Goal: Task Accomplishment & Management: Manage account settings

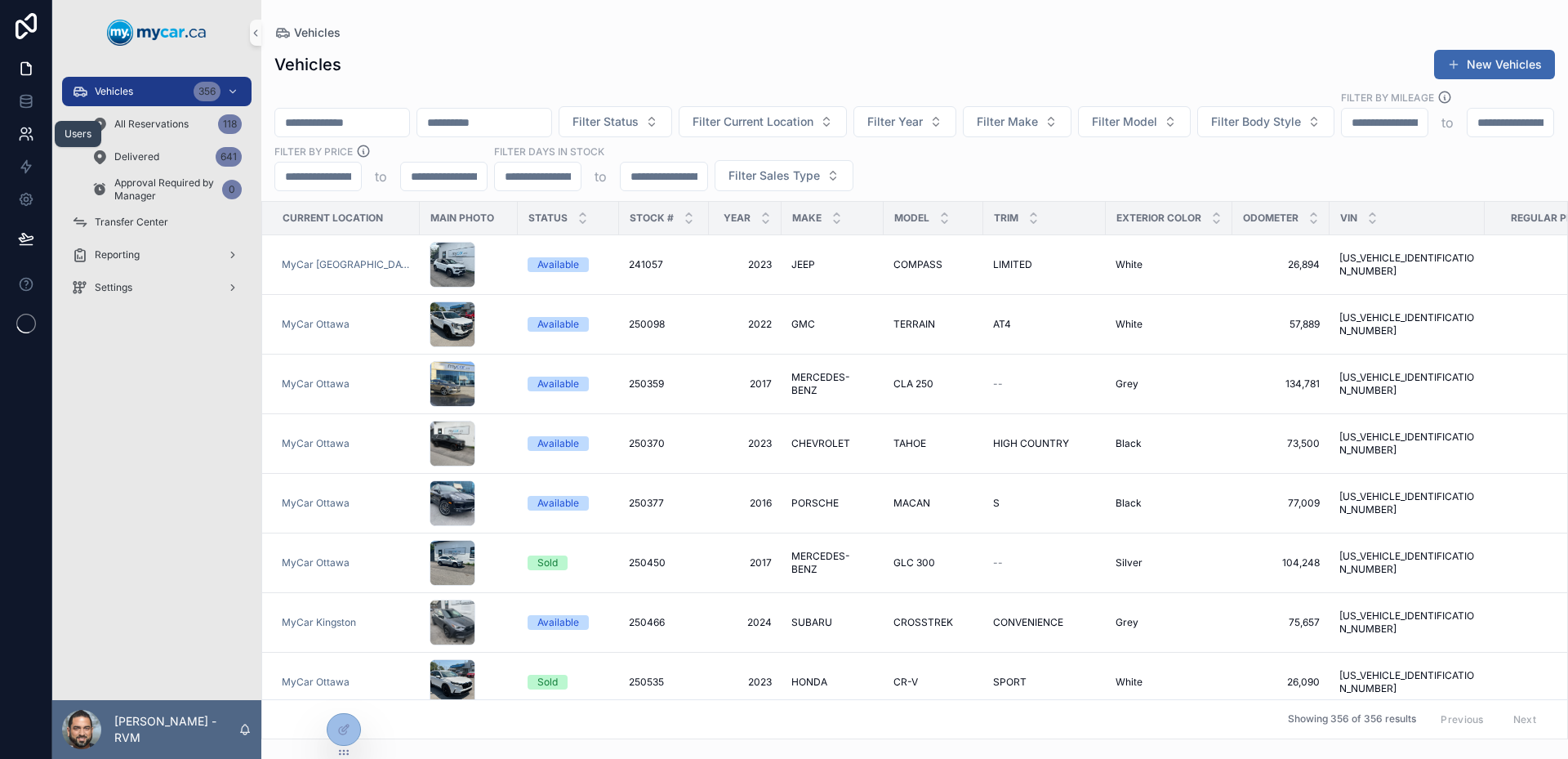
click at [21, 128] on icon at bounding box center [25, 134] width 17 height 17
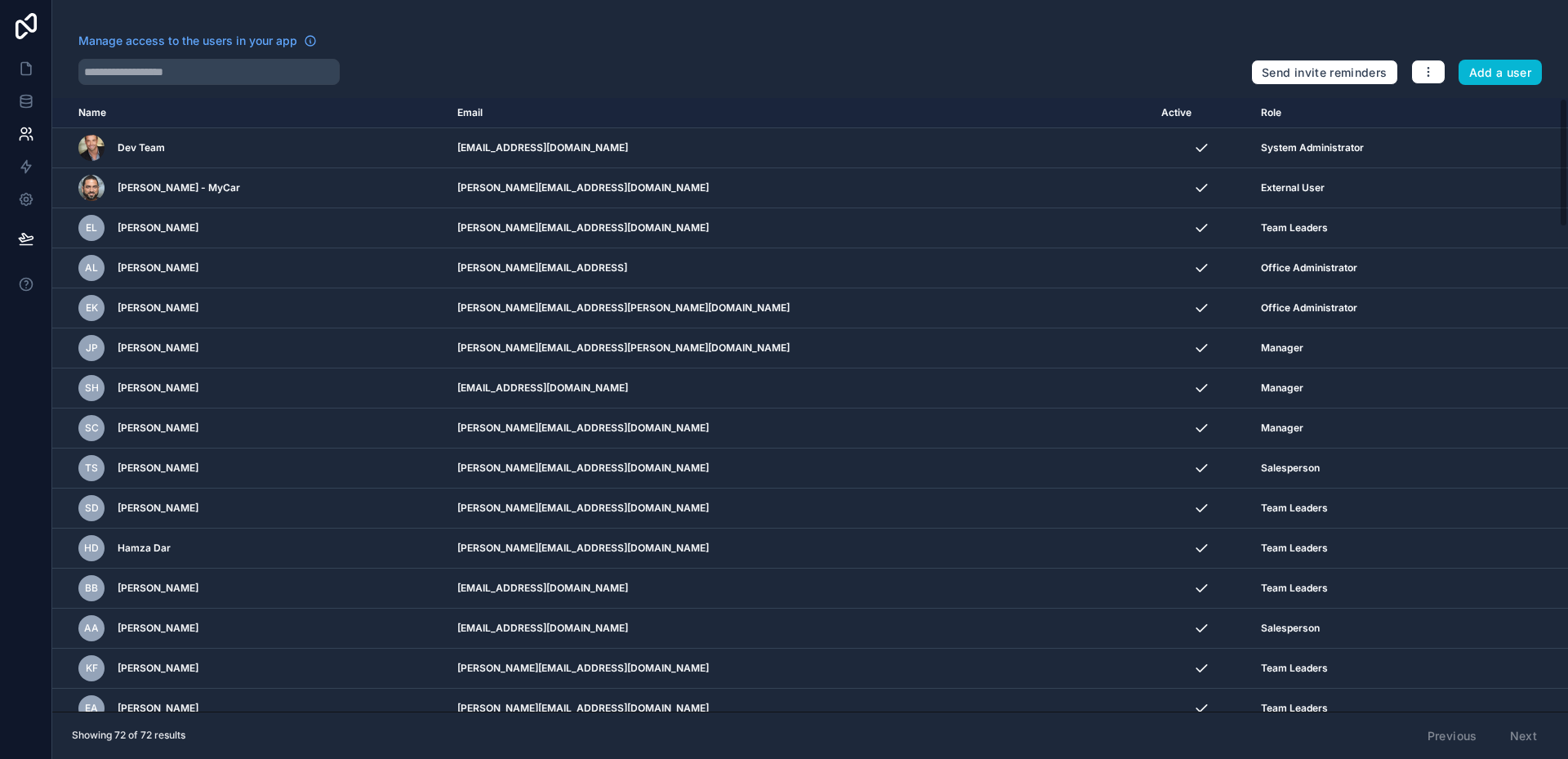
click at [207, 97] on div "Manage access to the users in your app Send invite reminders Add a user Name Em…" at bounding box center [809, 379] width 1515 height 759
click at [256, 58] on div "Manage access to the users in your app" at bounding box center [657, 45] width 1160 height 26
click at [260, 63] on input "text" at bounding box center [208, 71] width 261 height 26
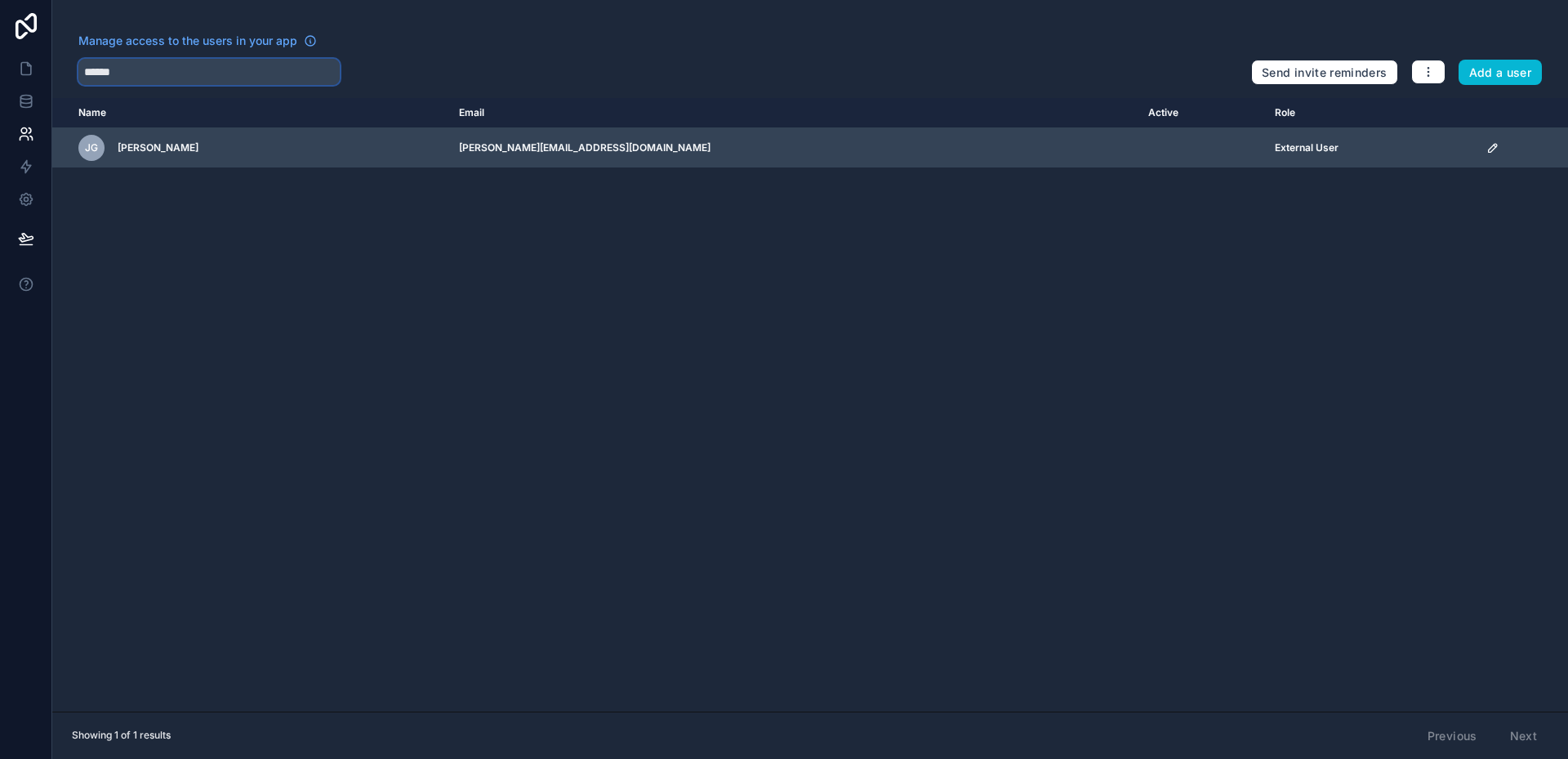
type input "******"
click at [369, 132] on td "[PERSON_NAME]" at bounding box center [250, 148] width 397 height 40
click at [1433, 148] on td "External User" at bounding box center [1371, 148] width 211 height 40
click at [1476, 148] on td "scrollable content" at bounding box center [1522, 148] width 92 height 40
click at [1489, 148] on icon "scrollable content" at bounding box center [1493, 148] width 8 height 8
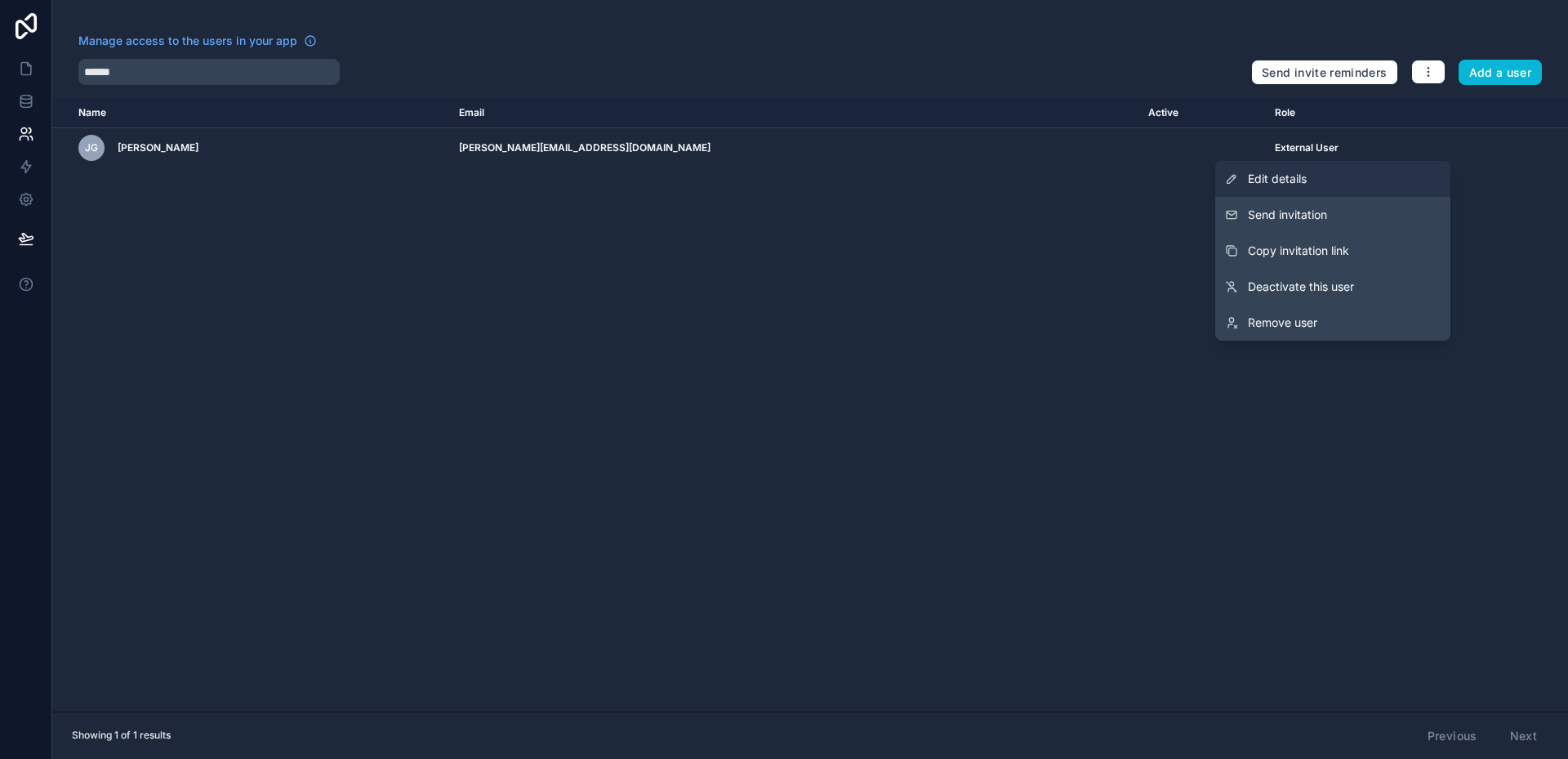
click at [1326, 183] on link "Edit details" at bounding box center [1333, 179] width 235 height 36
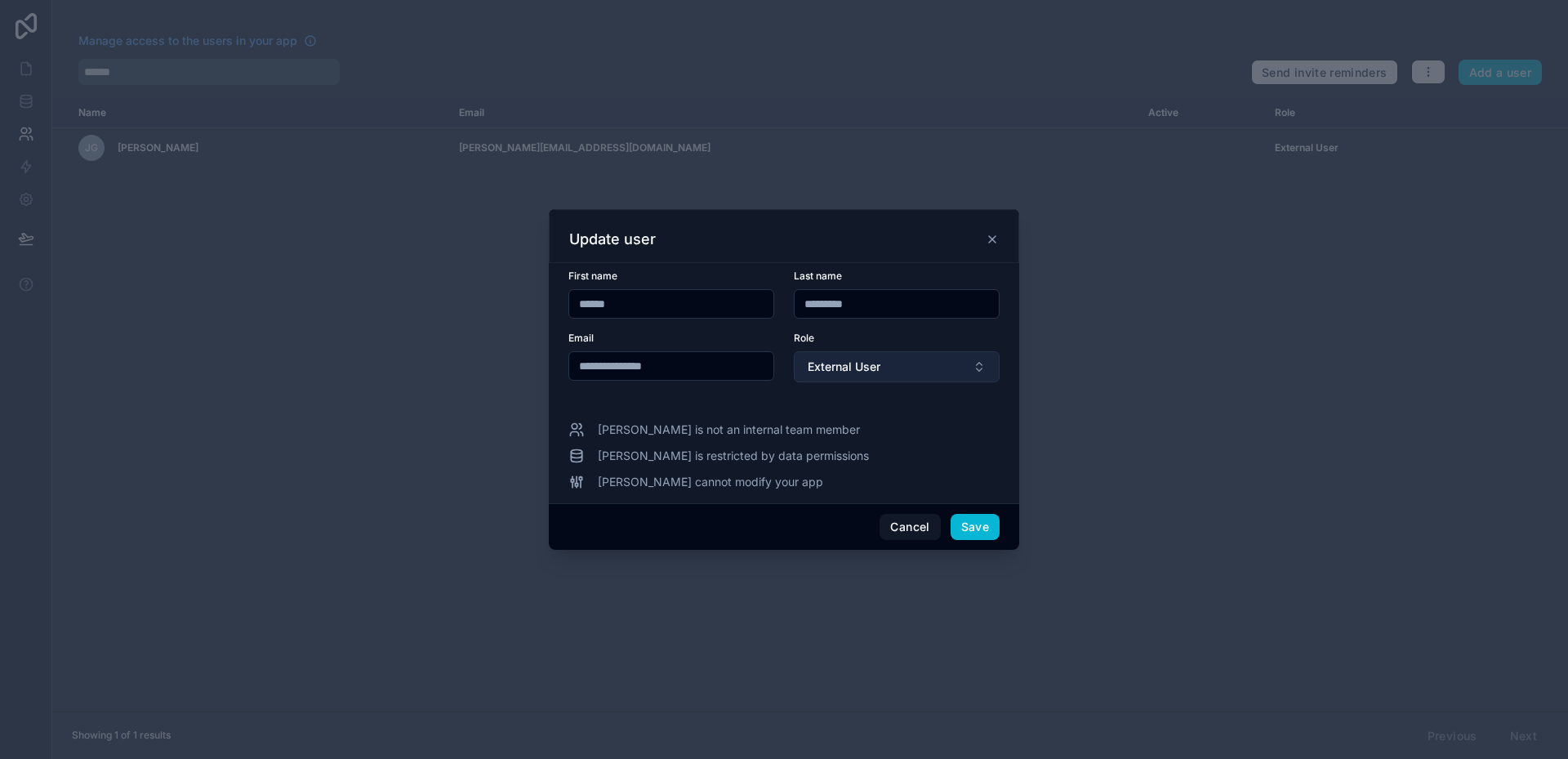
click at [922, 376] on button "External User" at bounding box center [896, 366] width 206 height 31
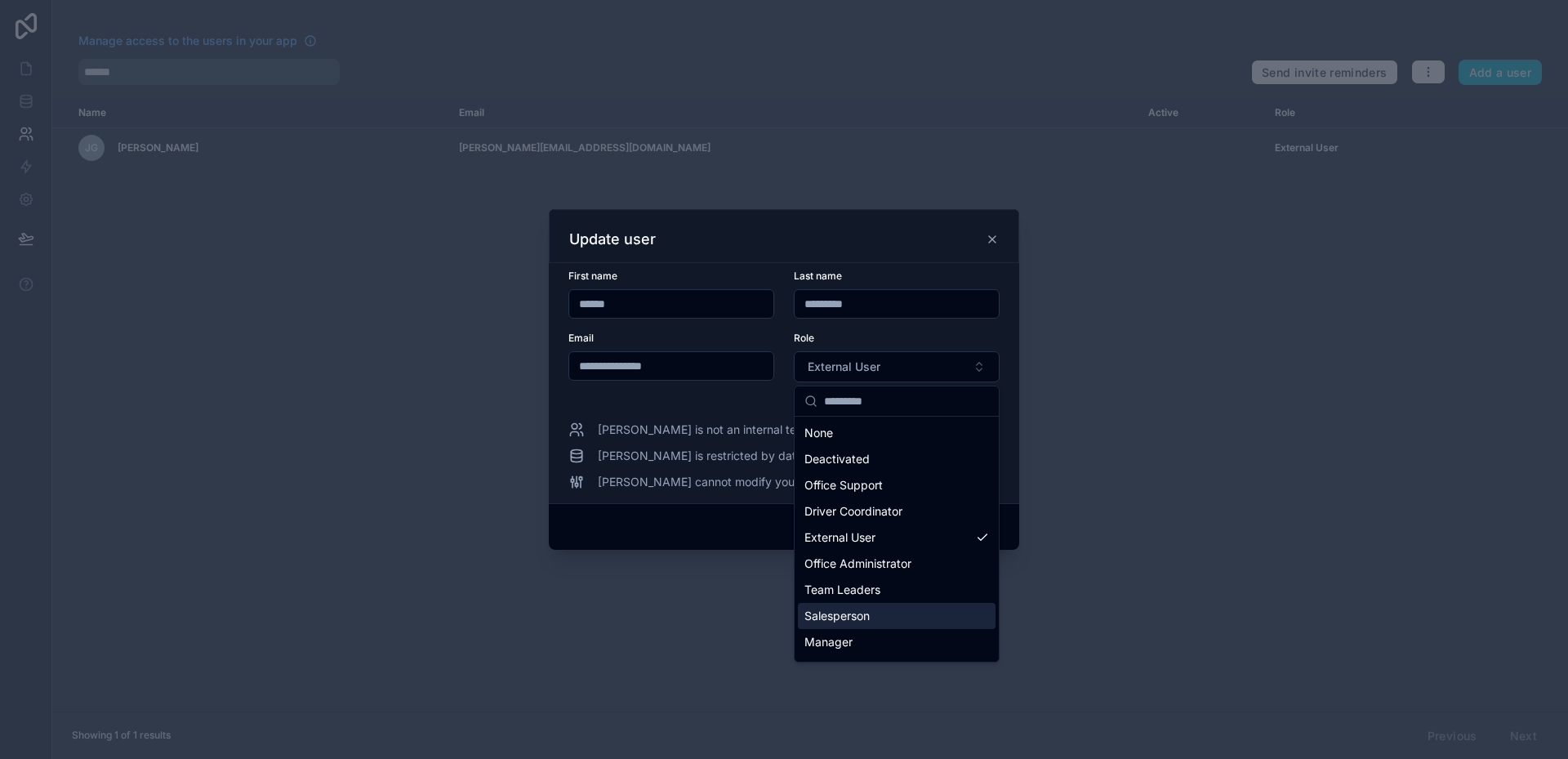
click at [886, 608] on div "Salesperson" at bounding box center [897, 615] width 197 height 26
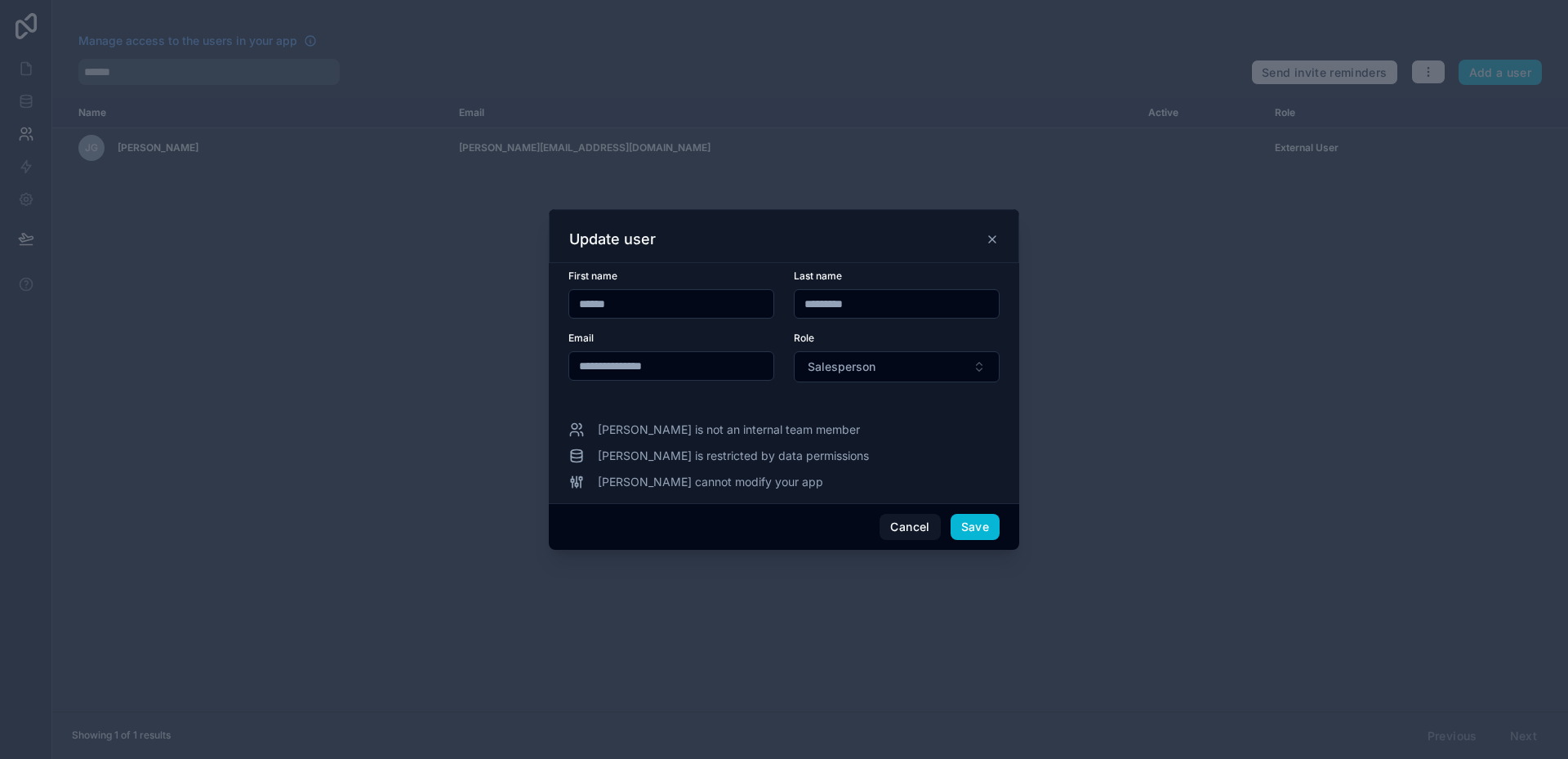
drag, startPoint x: 714, startPoint y: 366, endPoint x: 554, endPoint y: 331, distance: 163.8
click at [554, 331] on div "**********" at bounding box center [784, 383] width 470 height 240
click at [979, 518] on button "Save" at bounding box center [975, 527] width 49 height 26
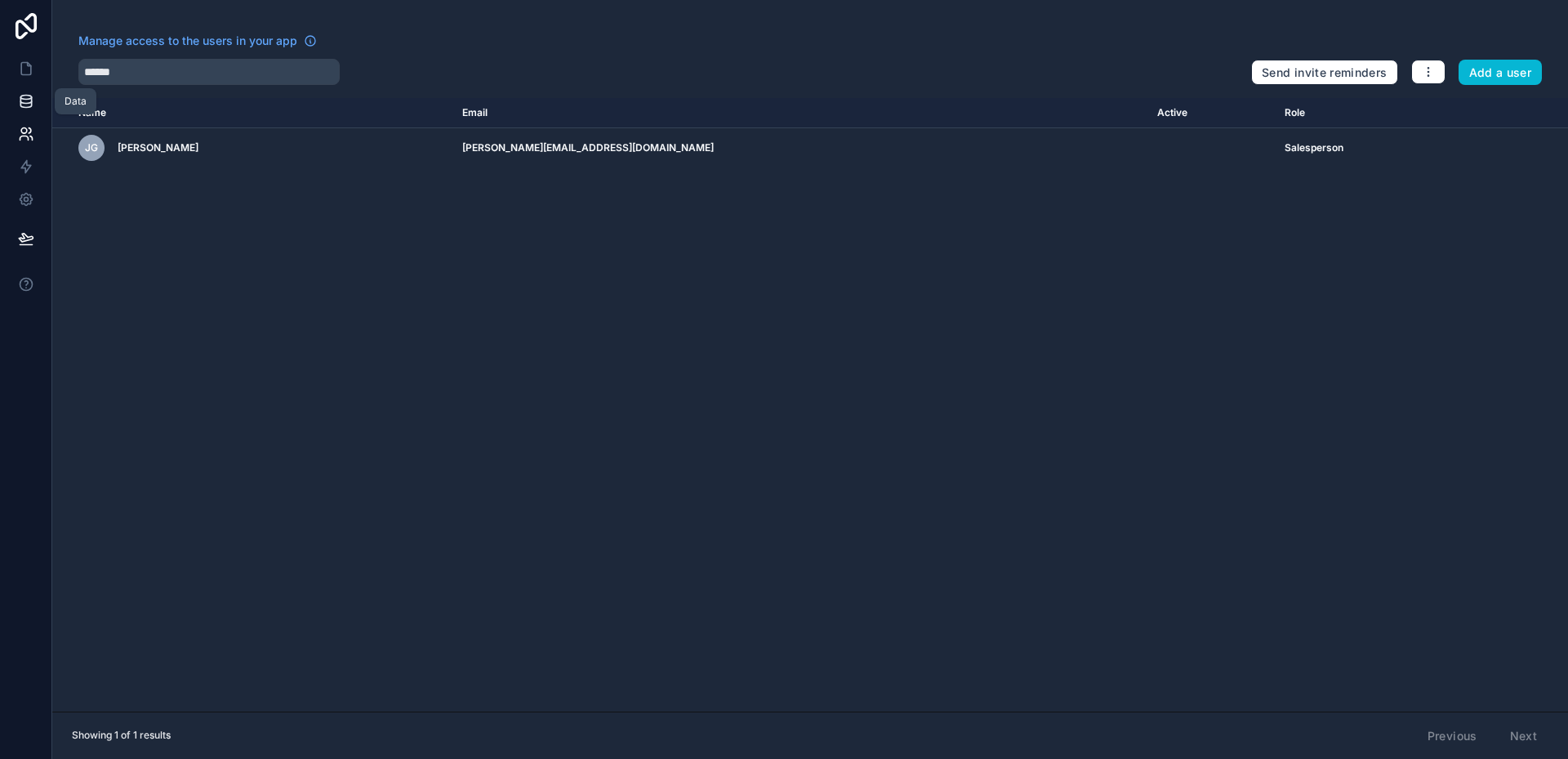
click at [17, 98] on link at bounding box center [25, 101] width 52 height 32
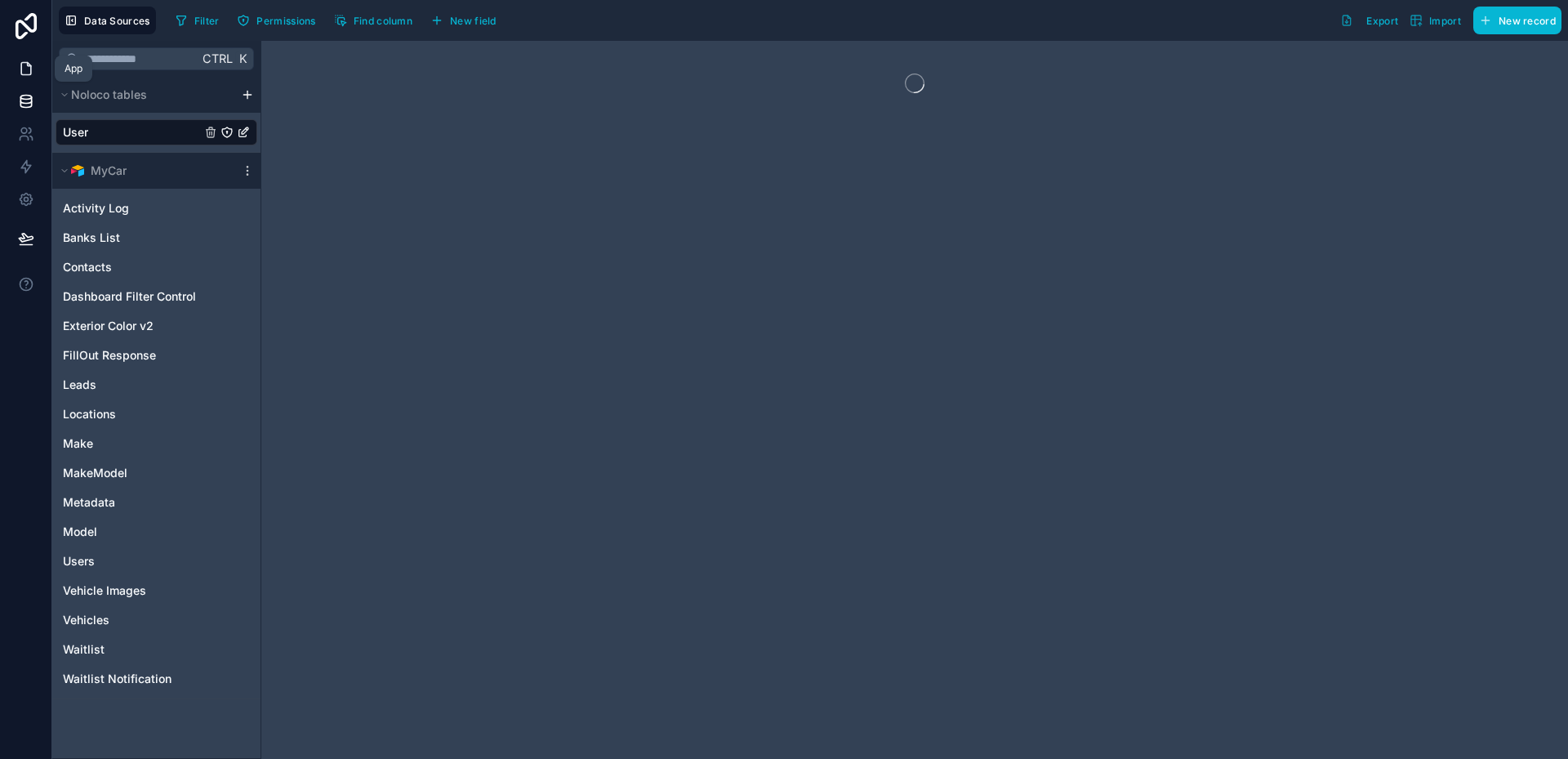
click at [23, 66] on icon at bounding box center [25, 68] width 17 height 17
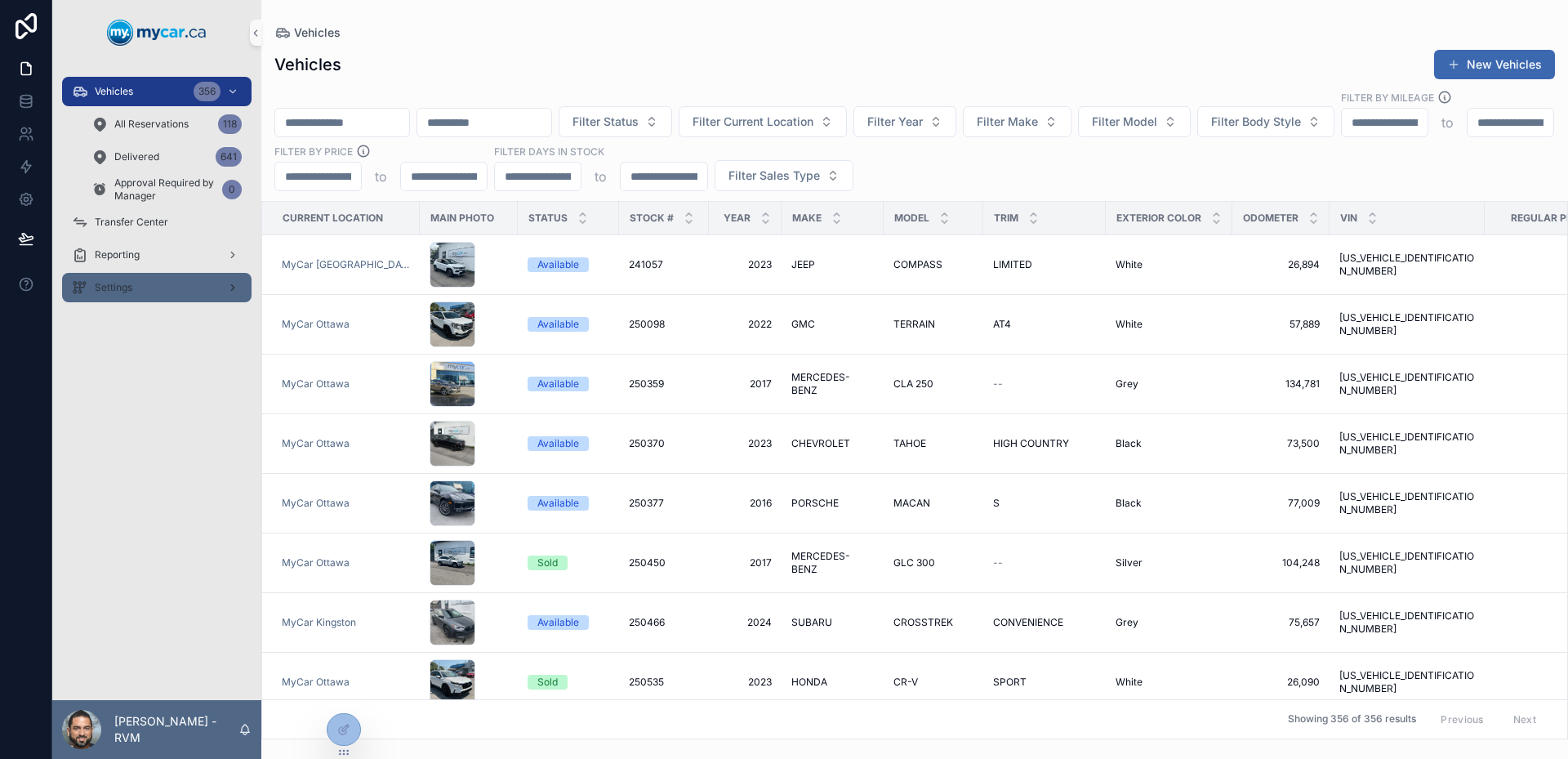
click at [182, 294] on div "Settings" at bounding box center [157, 287] width 170 height 26
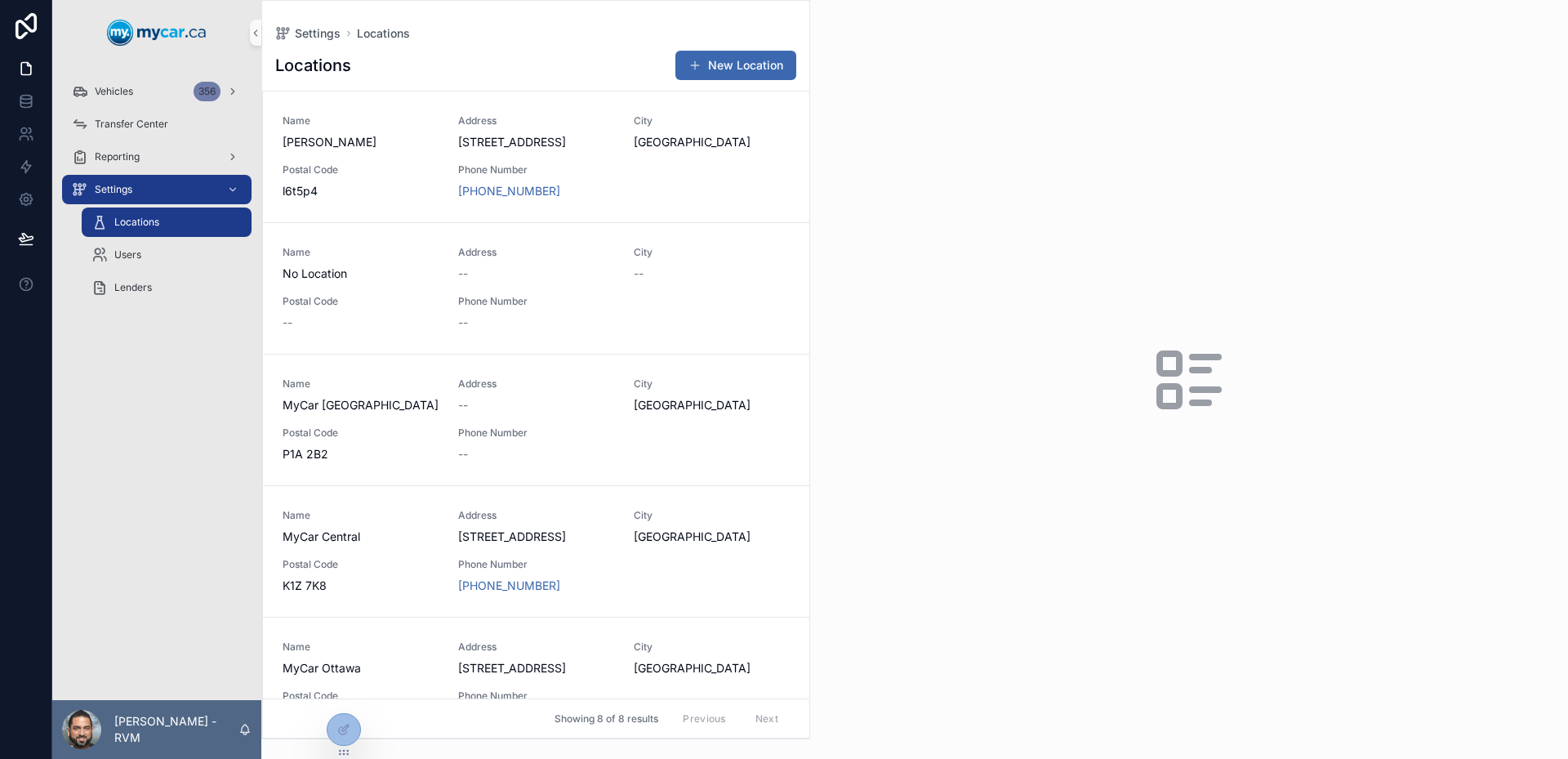
click at [127, 238] on div "Users" at bounding box center [167, 254] width 190 height 32
click at [136, 246] on div "Users" at bounding box center [167, 254] width 150 height 26
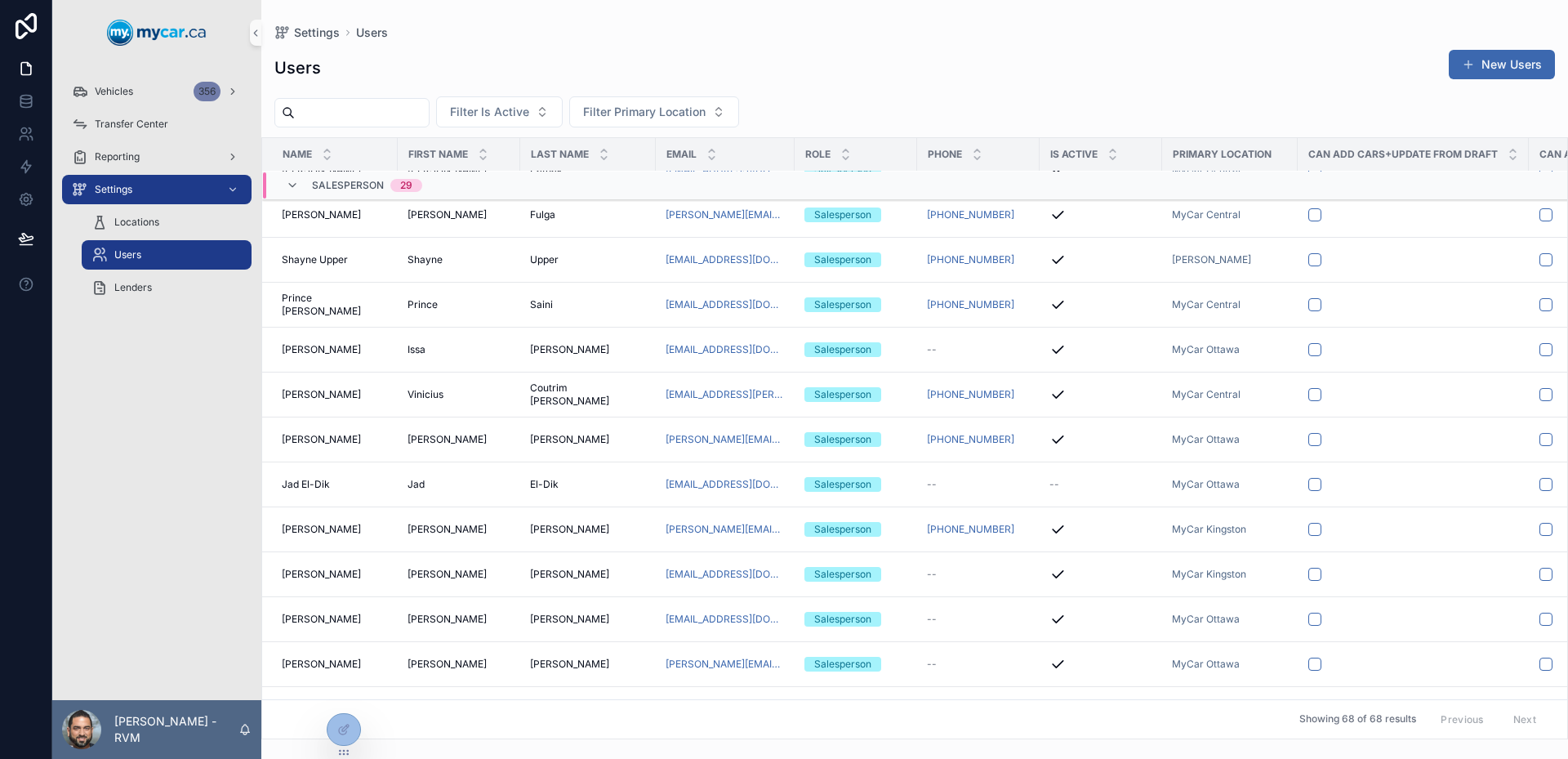
scroll to position [520, 0]
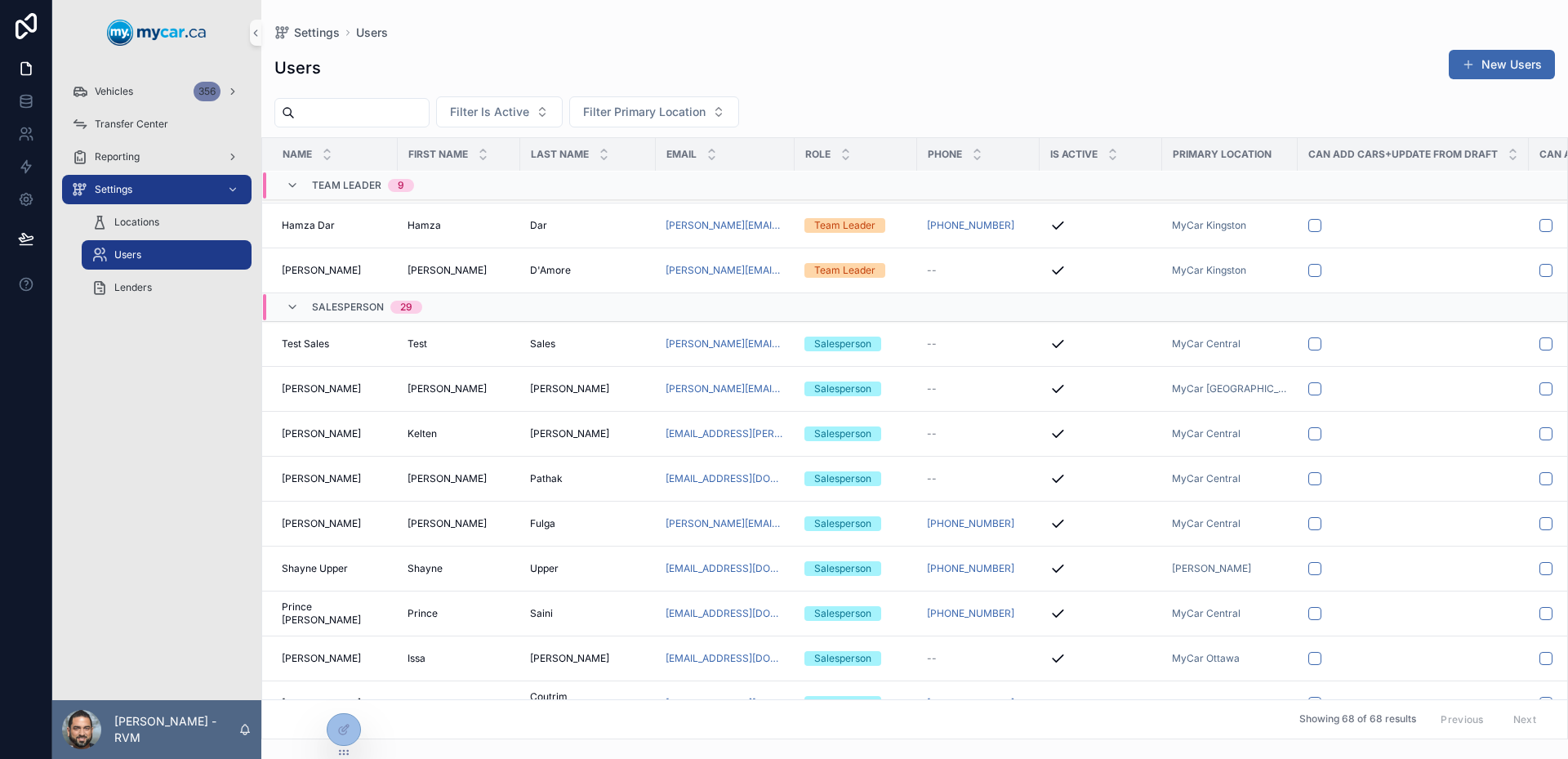
click at [408, 108] on input "scrollable content" at bounding box center [361, 112] width 134 height 22
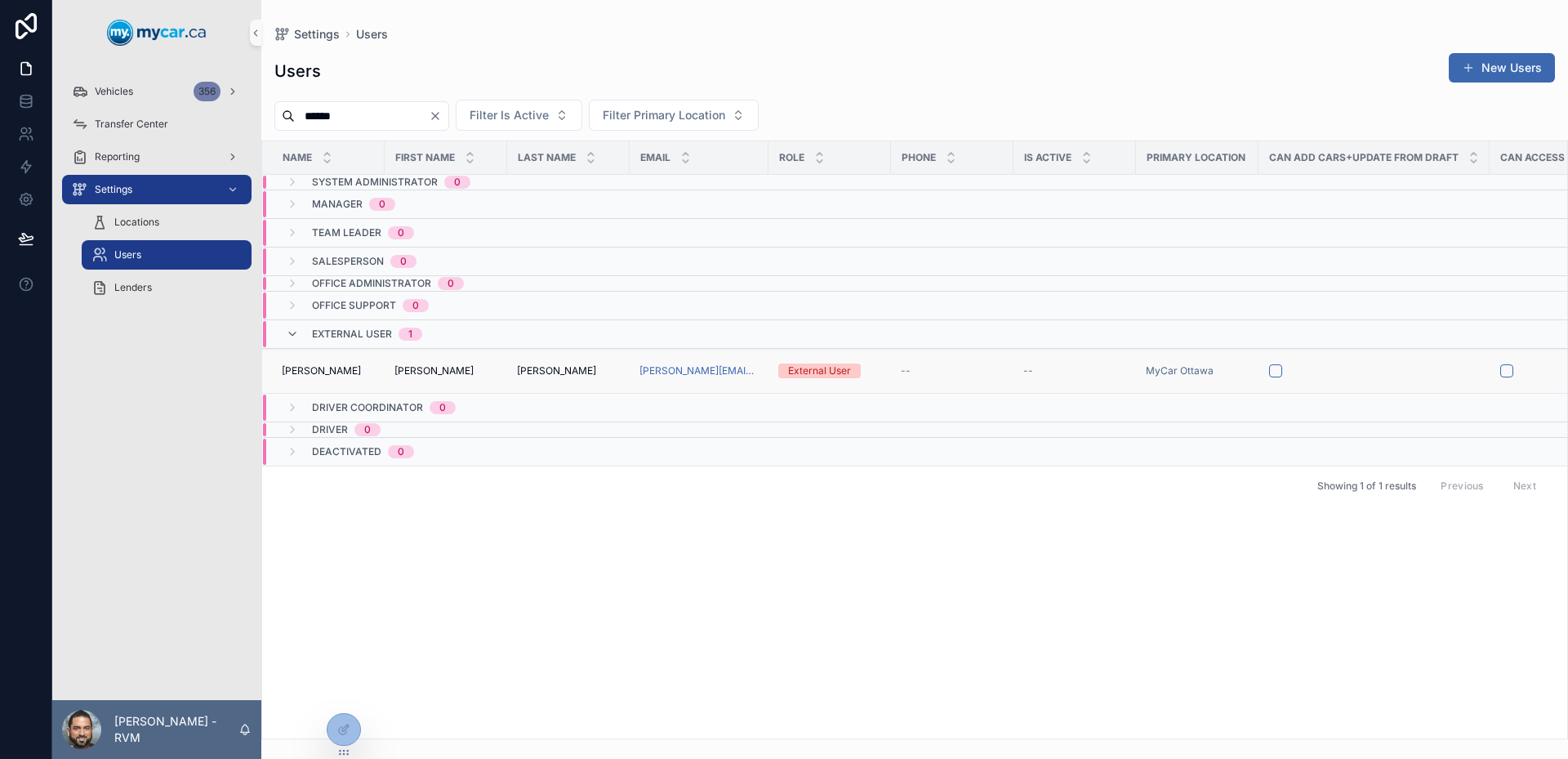
type input "******"
click at [1331, 358] on td "scrollable content" at bounding box center [1374, 371] width 232 height 45
click at [1335, 369] on div "scrollable content" at bounding box center [1374, 370] width 210 height 13
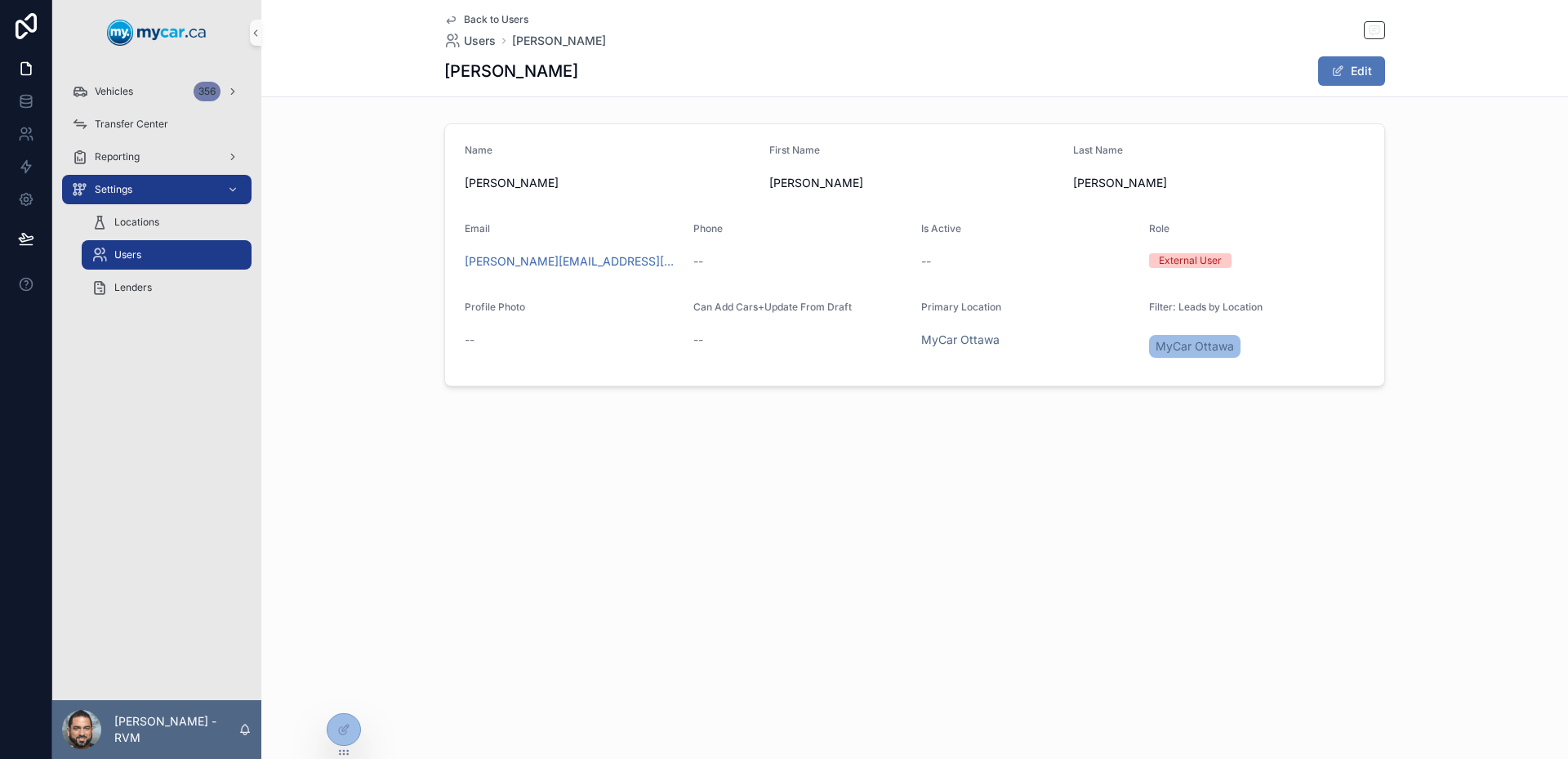
click at [1342, 74] on span "scrollable content" at bounding box center [1336, 70] width 13 height 13
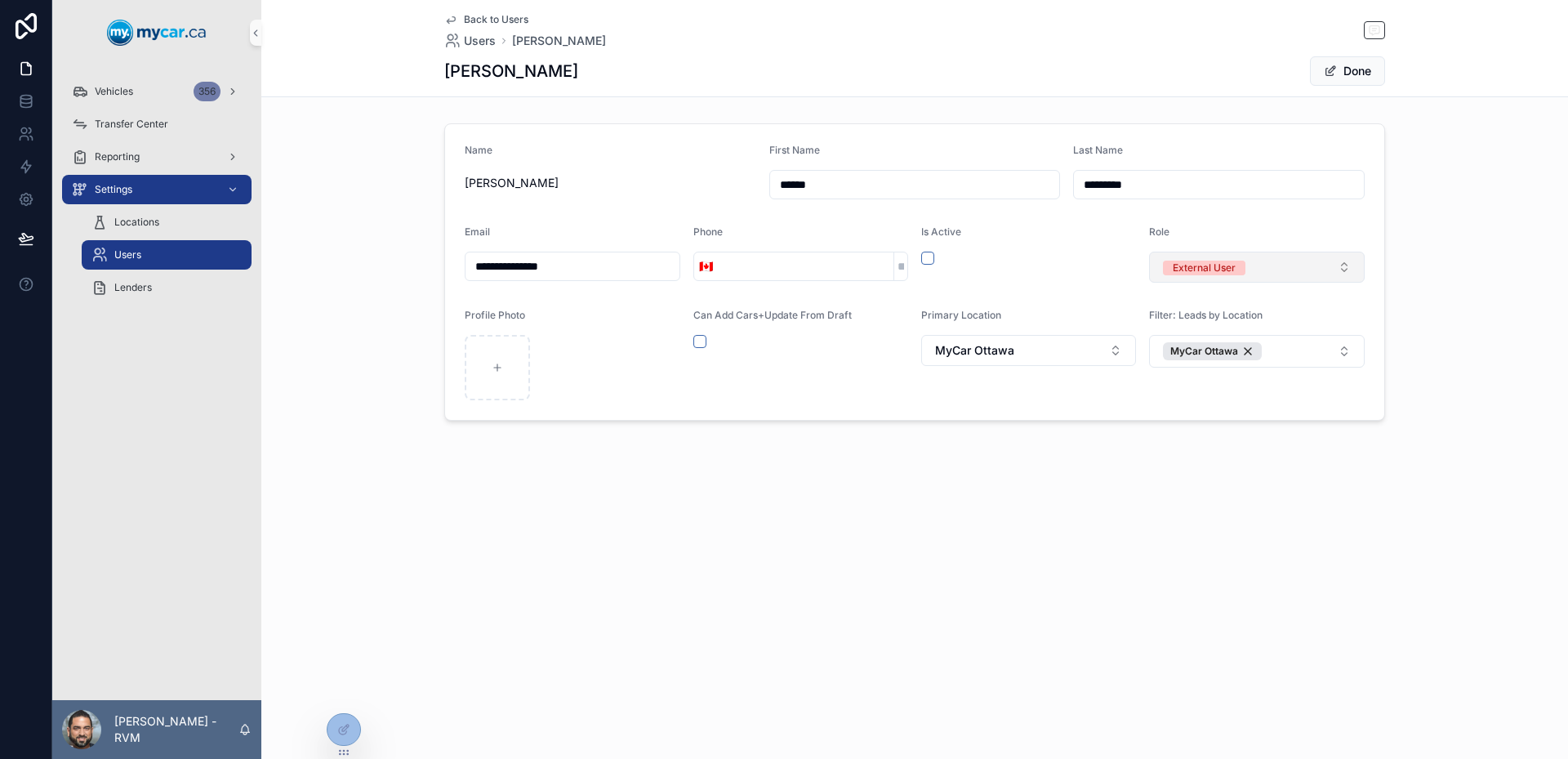
click at [1263, 261] on button "External User" at bounding box center [1256, 267] width 216 height 31
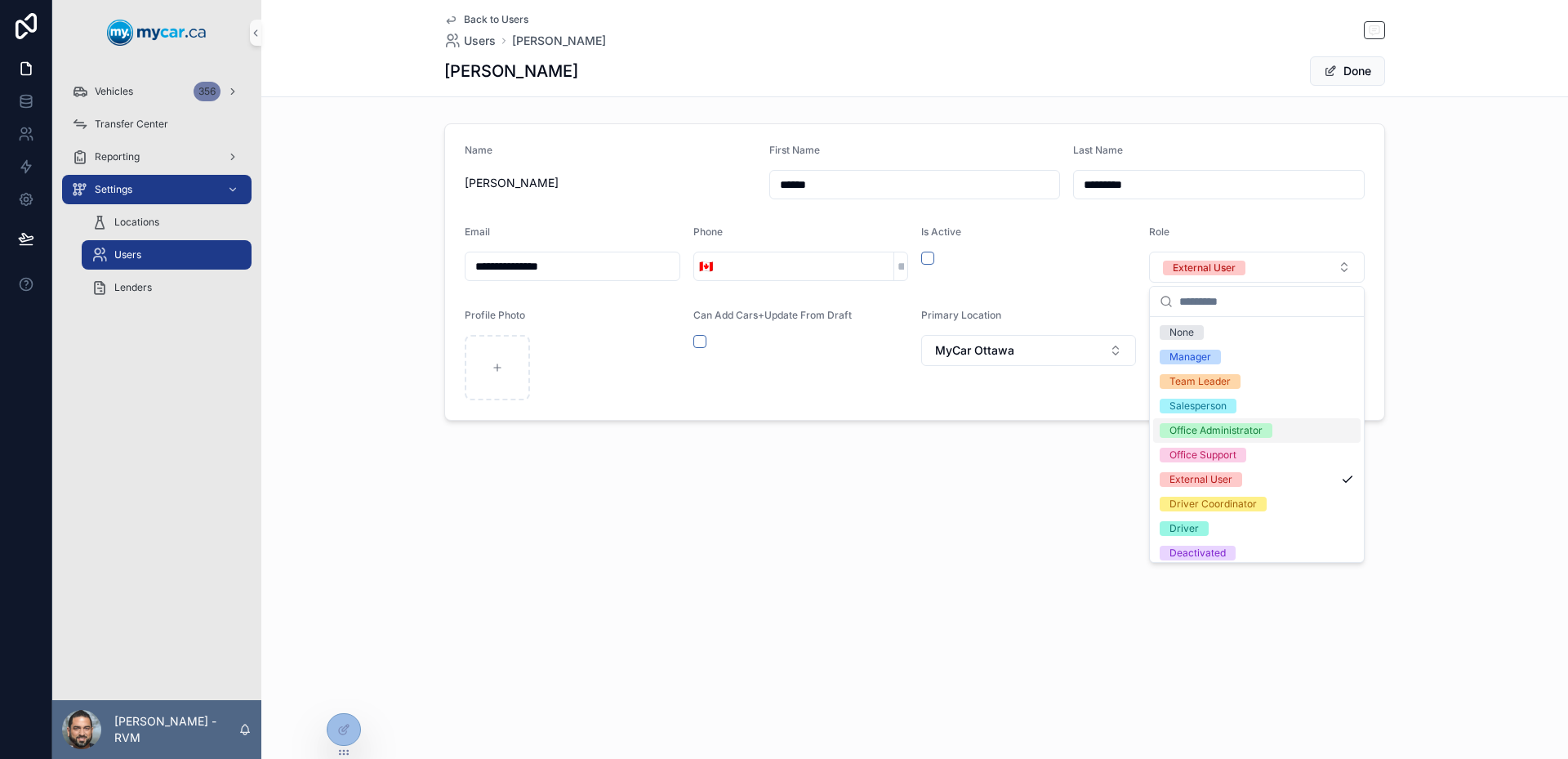
click at [1255, 432] on div "Office Administrator" at bounding box center [1215, 430] width 93 height 15
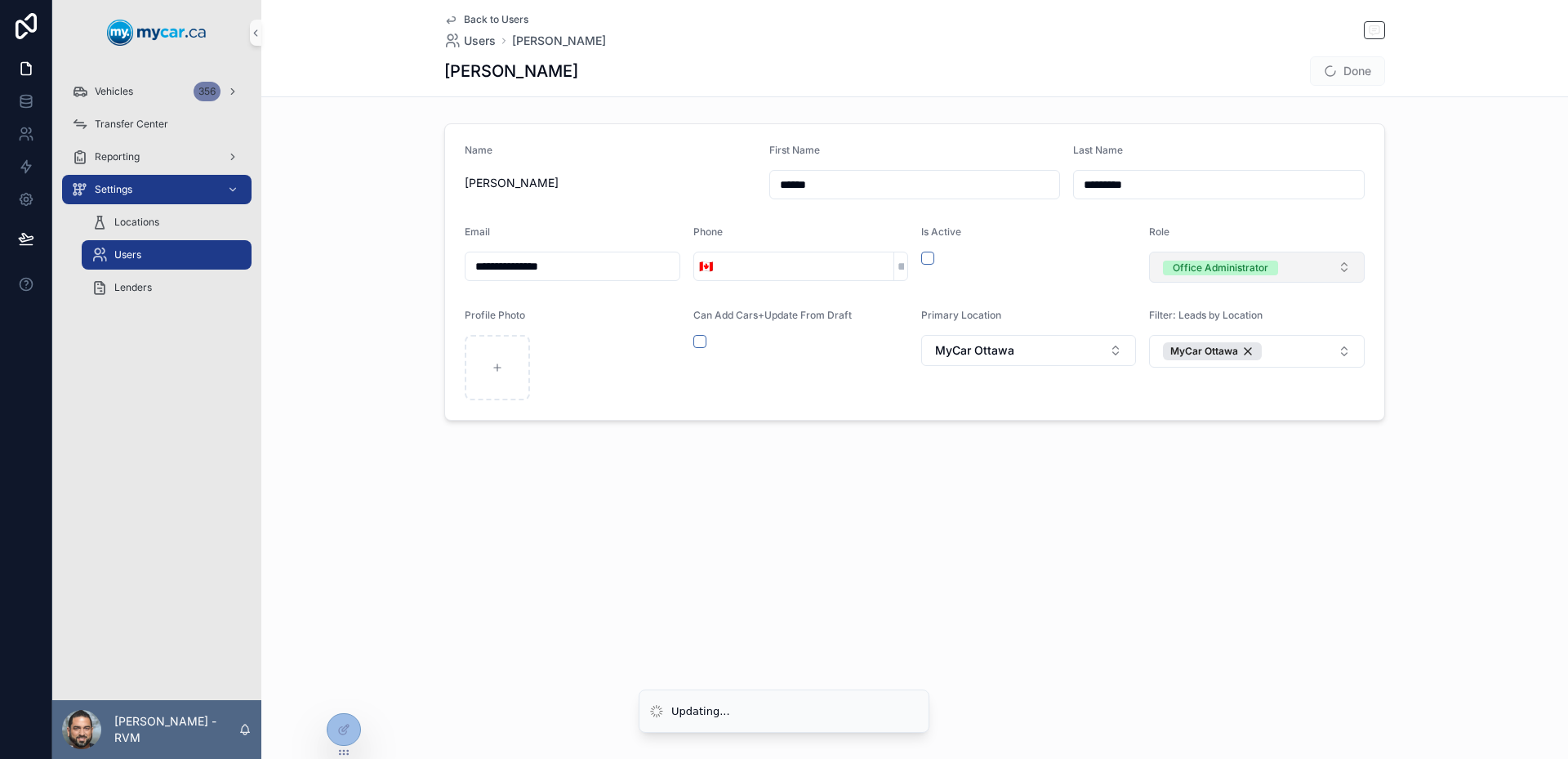
click at [1271, 266] on span "Office Administrator" at bounding box center [1220, 268] width 115 height 15
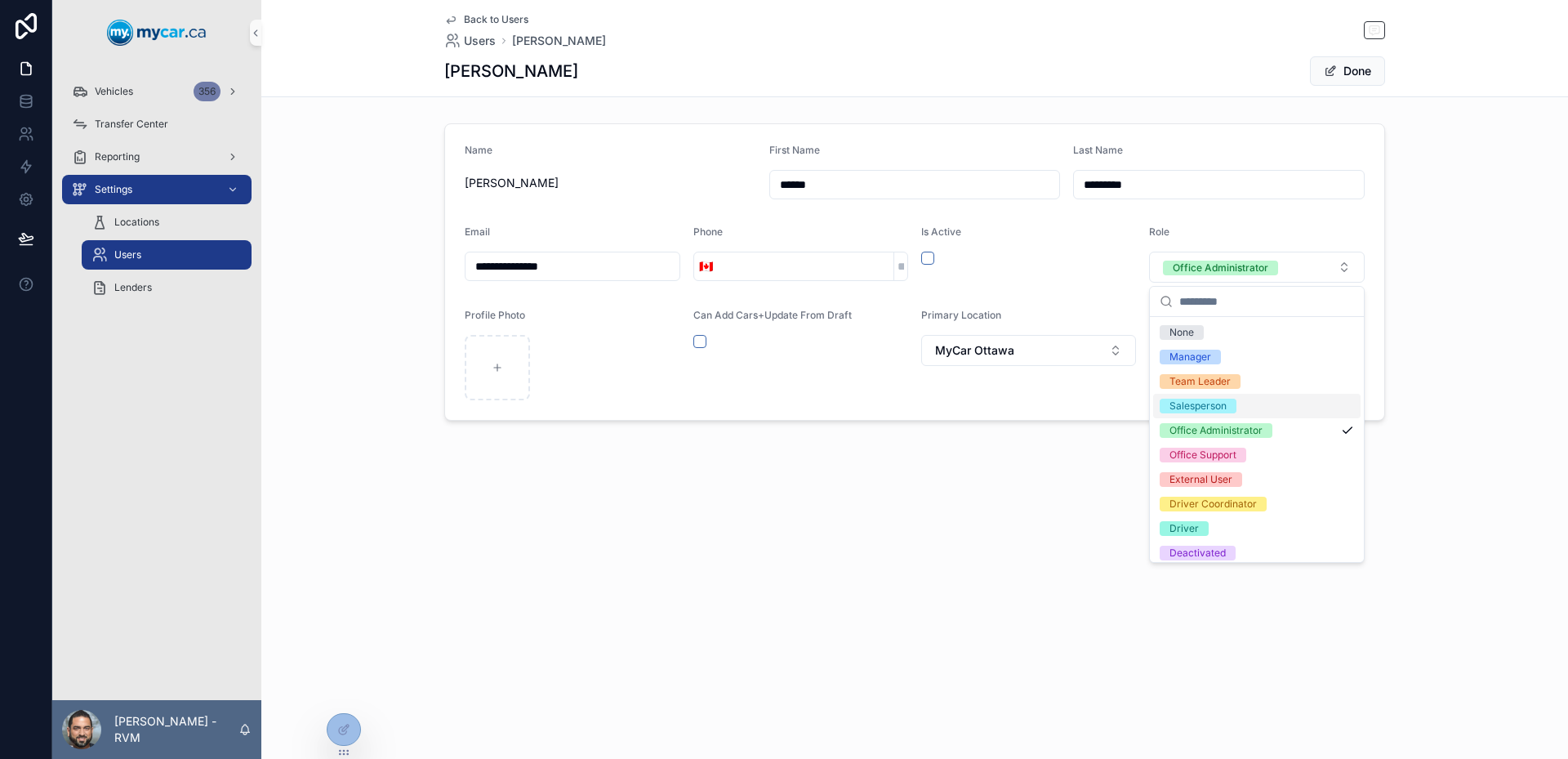
click at [1265, 405] on div "Salesperson" at bounding box center [1256, 405] width 207 height 24
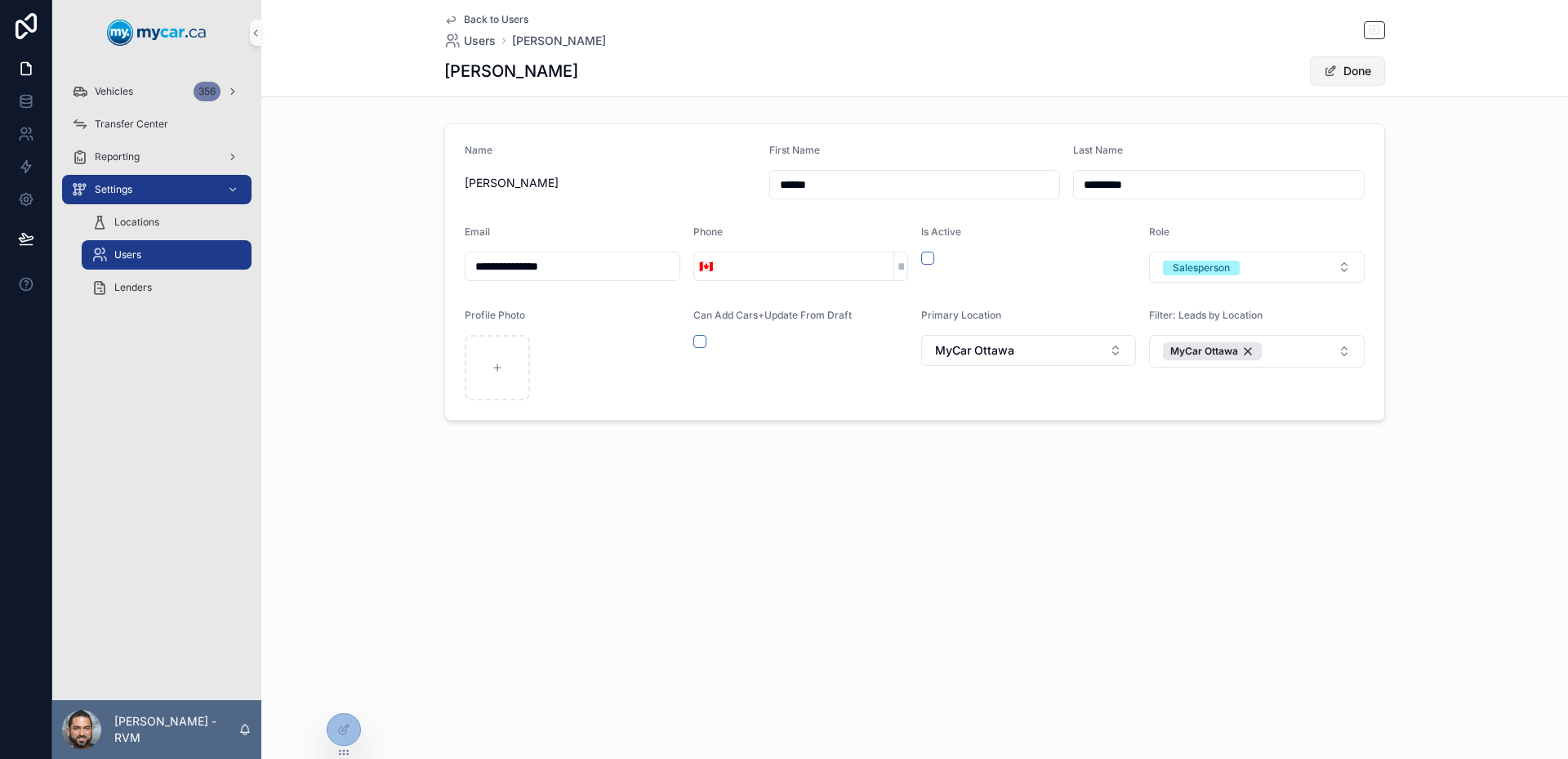
click at [1339, 71] on button "Done" at bounding box center [1347, 71] width 75 height 29
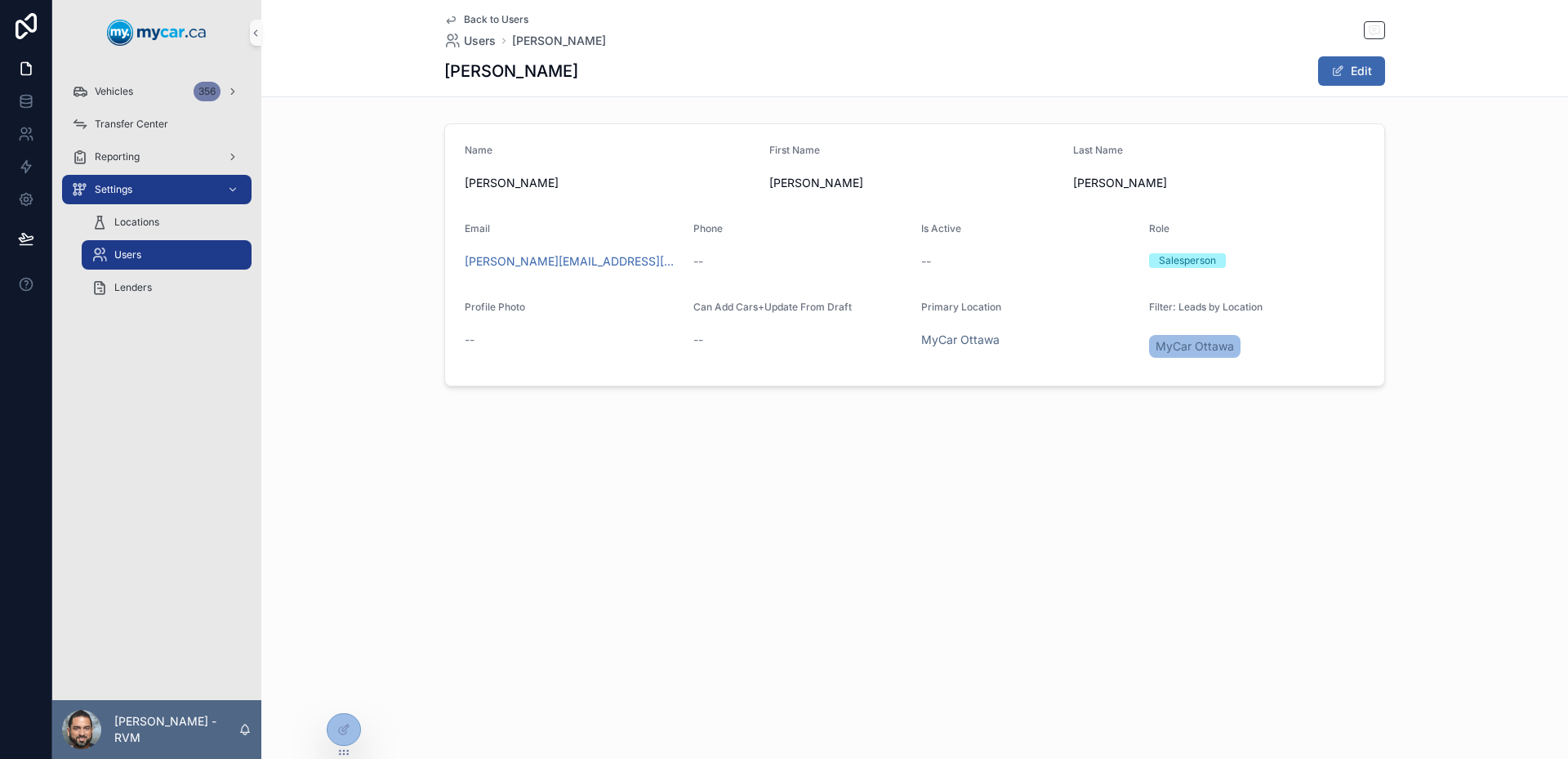
click at [925, 495] on div "Back to Users Users [PERSON_NAME] [PERSON_NAME] Edit Name [PERSON_NAME] First N…" at bounding box center [913, 248] width 1306 height 497
click at [778, 498] on div "Back to Users Users [PERSON_NAME] [PERSON_NAME] Edit Name [PERSON_NAME] First N…" at bounding box center [913, 379] width 1306 height 759
drag, startPoint x: 1249, startPoint y: 351, endPoint x: 1116, endPoint y: 353, distance: 133.0
click at [1116, 353] on form "Name [PERSON_NAME] First Name [PERSON_NAME] Last Name [PERSON_NAME] Email [PERS…" at bounding box center [914, 254] width 939 height 261
click at [1116, 353] on div "Primary Location [GEOGRAPHIC_DATA] [GEOGRAPHIC_DATA]" at bounding box center [1029, 333] width 215 height 65
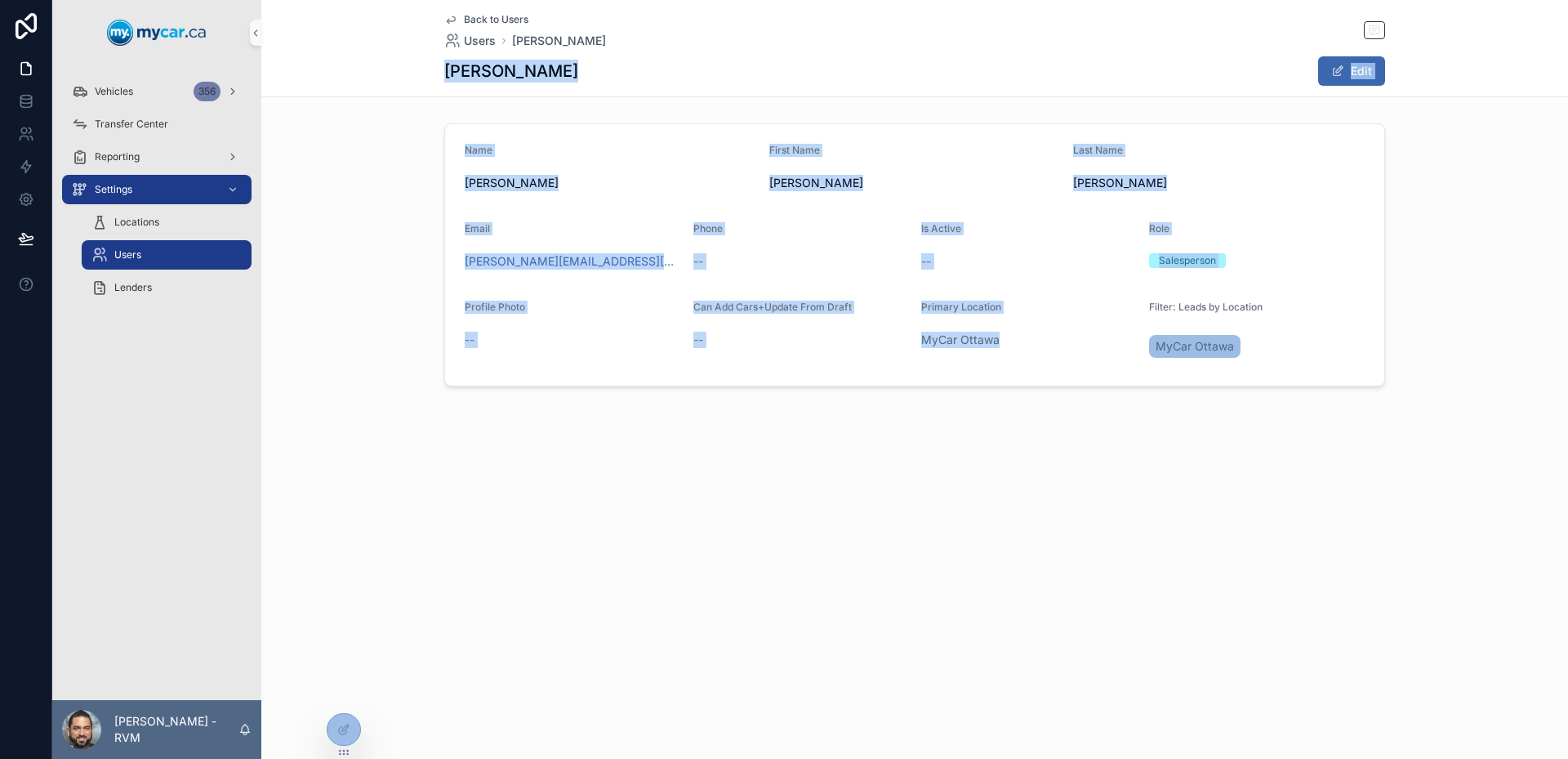
drag, startPoint x: 1116, startPoint y: 353, endPoint x: 445, endPoint y: 79, distance: 724.8
click at [445, 79] on div "Back to Users Users [PERSON_NAME] [PERSON_NAME] Edit Name [PERSON_NAME] First N…" at bounding box center [913, 248] width 1306 height 497
click at [445, 79] on h1 "[PERSON_NAME]" at bounding box center [511, 70] width 134 height 22
drag, startPoint x: 445, startPoint y: 79, endPoint x: 1345, endPoint y: 366, distance: 944.7
click at [1345, 366] on div "Back to Users Users [PERSON_NAME] [PERSON_NAME] Edit Name [PERSON_NAME] First N…" at bounding box center [913, 248] width 1306 height 497
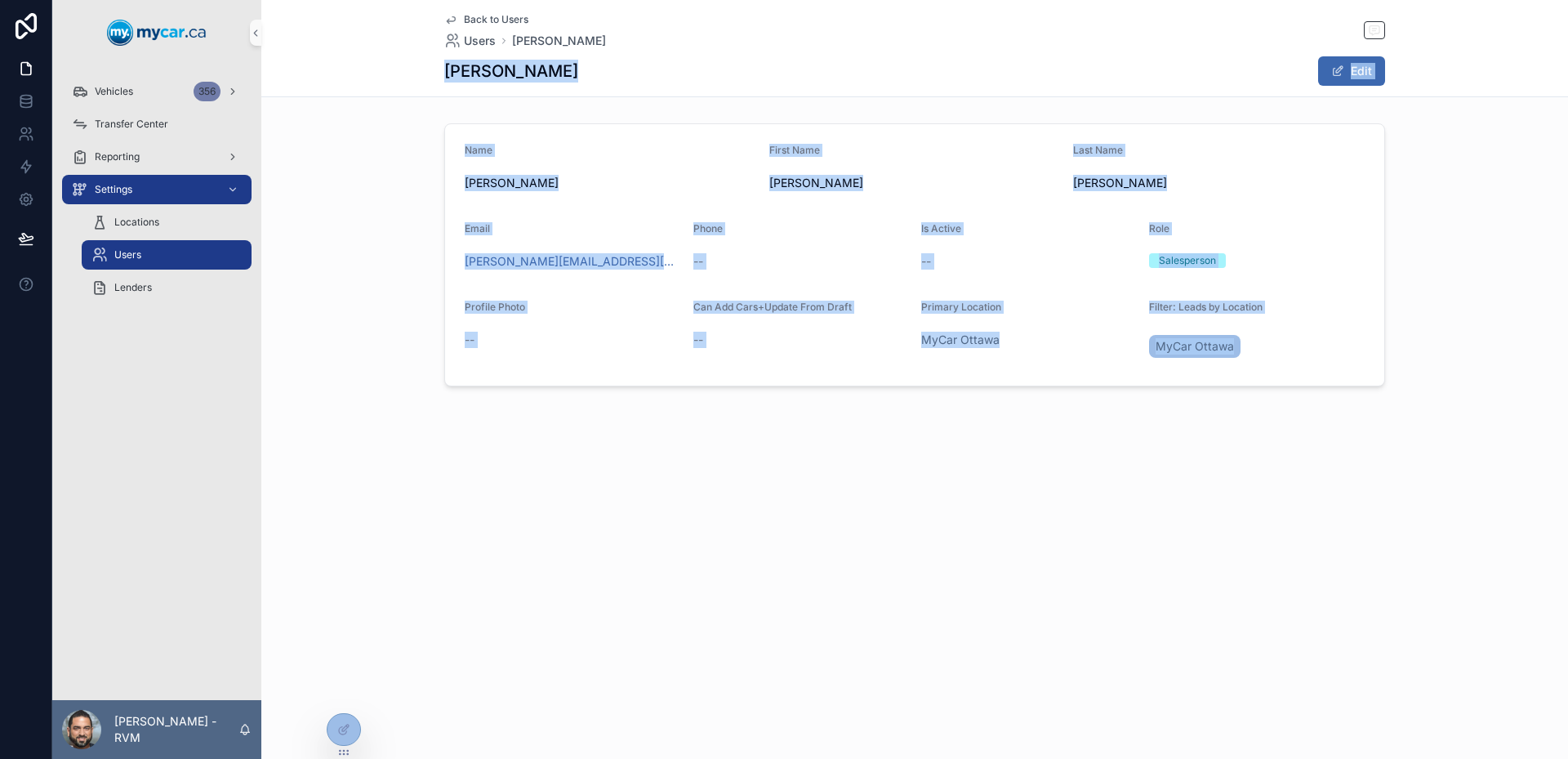
click at [1345, 366] on form "Name [PERSON_NAME] First Name [PERSON_NAME] Last Name [PERSON_NAME] Email [PERS…" at bounding box center [914, 254] width 939 height 261
drag, startPoint x: 1345, startPoint y: 366, endPoint x: 451, endPoint y: 72, distance: 941.1
click at [451, 72] on div "Back to Users Users [PERSON_NAME] [PERSON_NAME] Edit Name [PERSON_NAME] First N…" at bounding box center [913, 248] width 1306 height 497
click at [451, 72] on h1 "[PERSON_NAME]" at bounding box center [511, 70] width 134 height 22
drag, startPoint x: 451, startPoint y: 72, endPoint x: 1291, endPoint y: 346, distance: 883.6
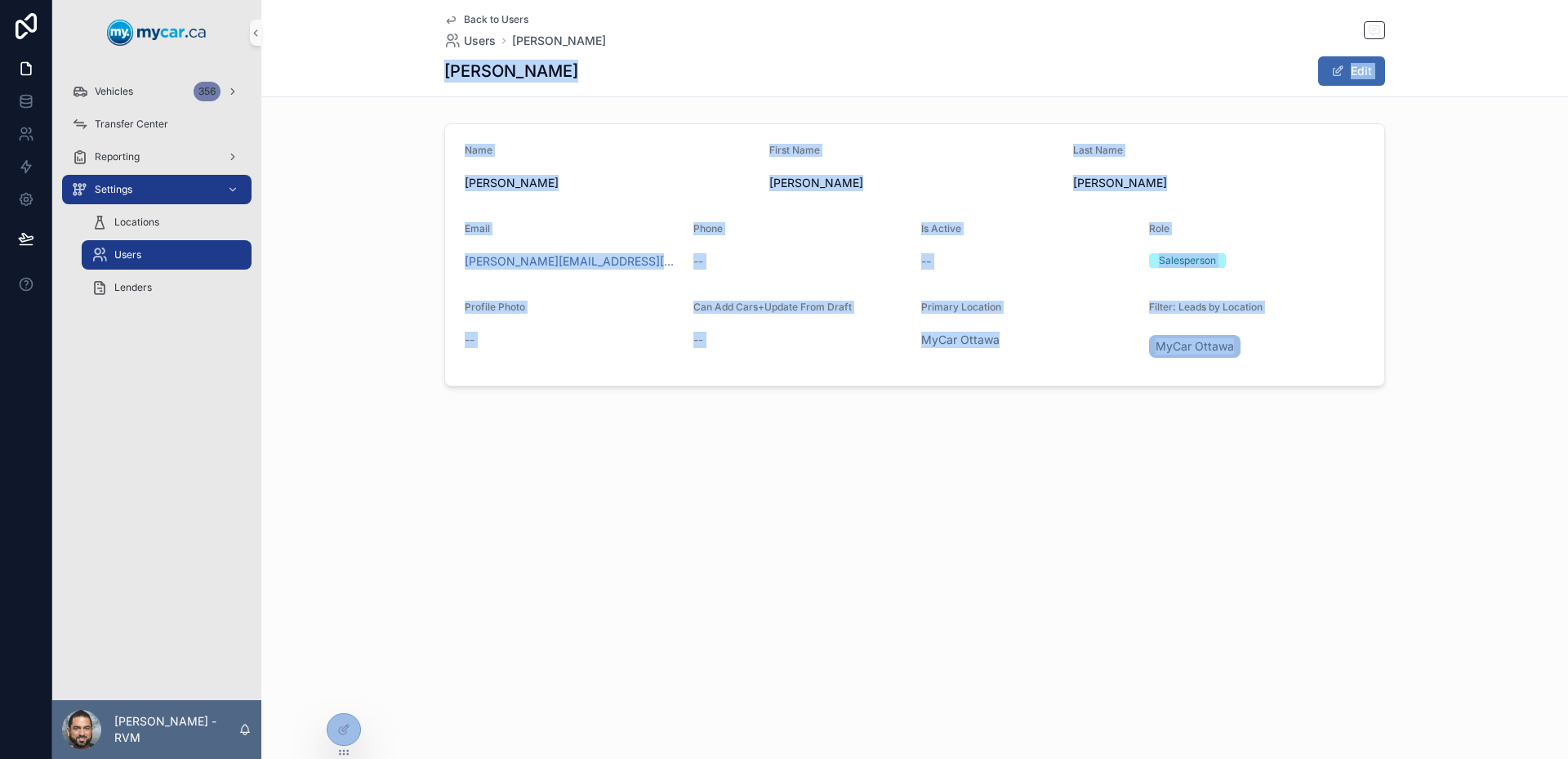
click at [1291, 346] on div "Back to Users Users [PERSON_NAME] [PERSON_NAME] Edit Name [PERSON_NAME] First N…" at bounding box center [913, 248] width 1306 height 497
click at [1291, 346] on div "MyCar Ottawa" at bounding box center [1256, 346] width 216 height 29
drag, startPoint x: 1291, startPoint y: 346, endPoint x: 370, endPoint y: 77, distance: 959.5
click at [370, 77] on div "Back to Users Users [PERSON_NAME] [PERSON_NAME] Edit Name [PERSON_NAME] First N…" at bounding box center [913, 248] width 1306 height 497
click at [370, 77] on div "Back to Users Users [PERSON_NAME] [PERSON_NAME] Edit" at bounding box center [913, 48] width 1306 height 97
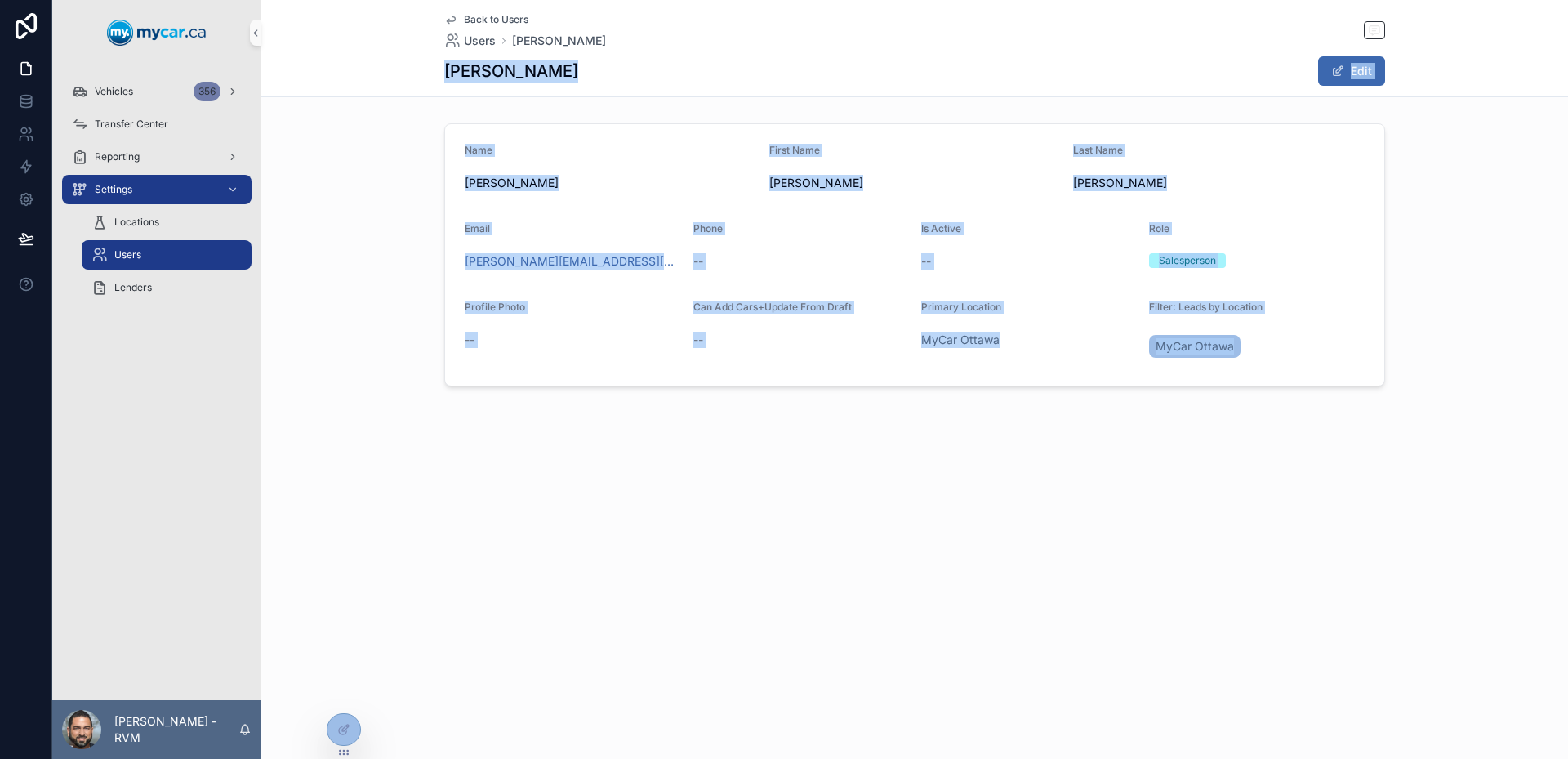
drag, startPoint x: 370, startPoint y: 77, endPoint x: 1289, endPoint y: 351, distance: 959.0
click at [1289, 351] on div "Back to Users Users [PERSON_NAME] [PERSON_NAME] Edit Name [PERSON_NAME] First N…" at bounding box center [913, 248] width 1306 height 497
click at [1289, 351] on div "MyCar Ottawa" at bounding box center [1256, 346] width 216 height 29
drag, startPoint x: 1289, startPoint y: 351, endPoint x: 452, endPoint y: 84, distance: 878.6
click at [452, 84] on div "Back to Users Users [PERSON_NAME] [PERSON_NAME] Edit Name [PERSON_NAME] First N…" at bounding box center [913, 248] width 1306 height 497
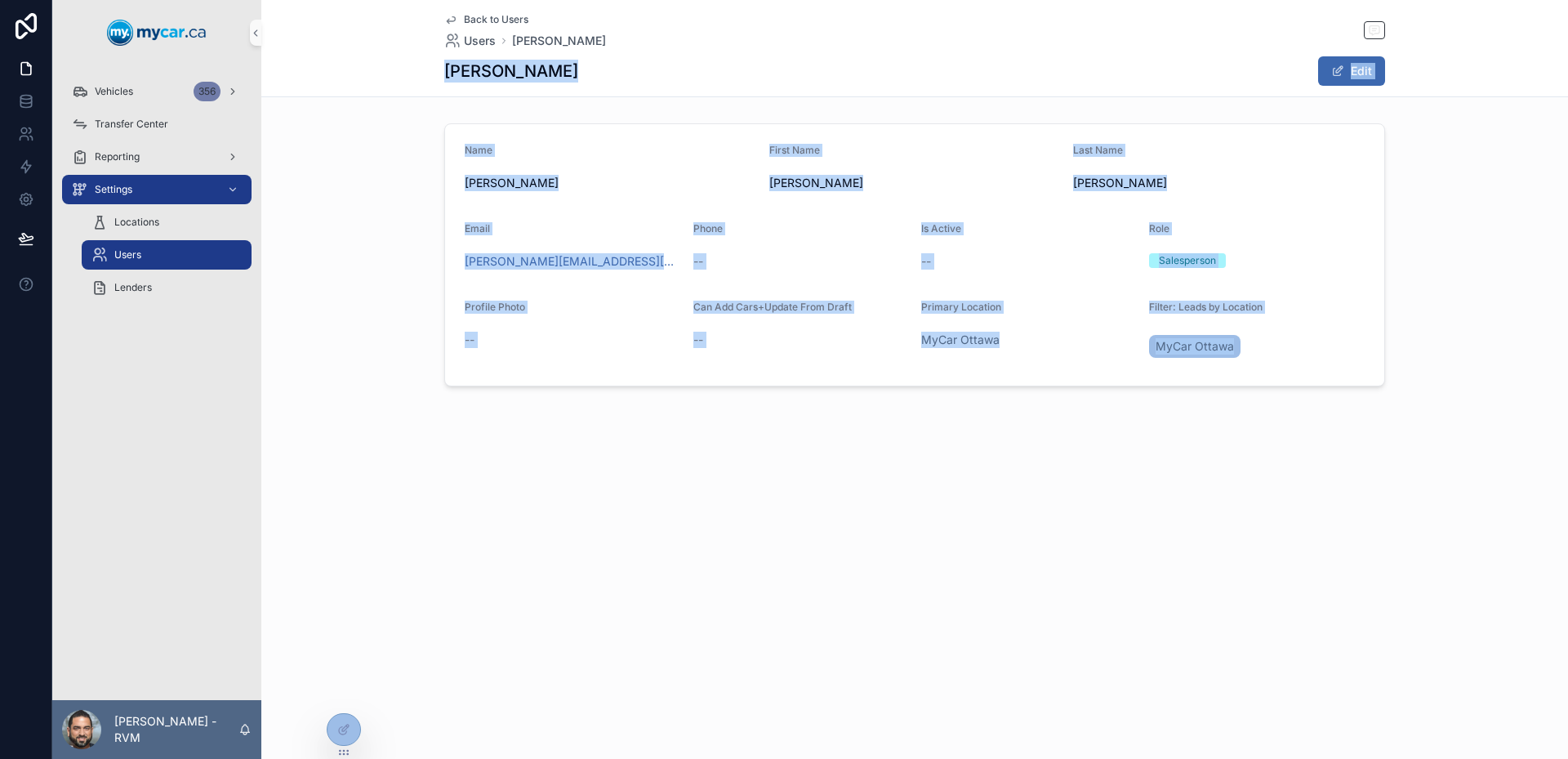
click at [452, 84] on div "[PERSON_NAME] Edit" at bounding box center [914, 71] width 941 height 31
drag, startPoint x: 452, startPoint y: 84, endPoint x: 1316, endPoint y: 351, distance: 904.3
click at [1316, 351] on div "Back to Users Users [PERSON_NAME] [PERSON_NAME] Edit Name [PERSON_NAME] First N…" at bounding box center [913, 248] width 1306 height 497
click at [1316, 351] on div "MyCar Ottawa" at bounding box center [1256, 346] width 216 height 29
drag, startPoint x: 1316, startPoint y: 351, endPoint x: 474, endPoint y: 87, distance: 882.4
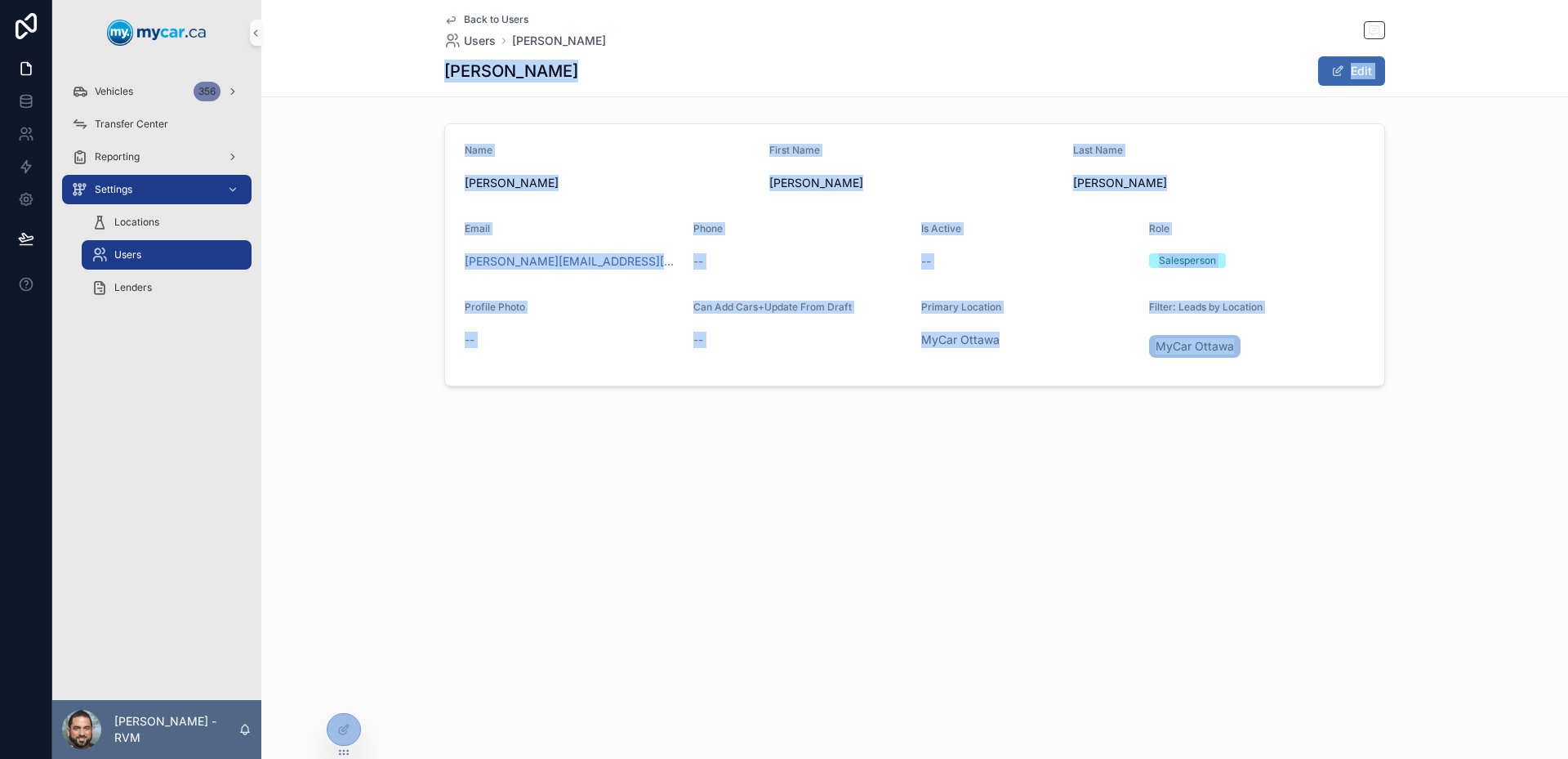
click at [474, 87] on div "Back to Users Users [PERSON_NAME] [PERSON_NAME] Edit Name [PERSON_NAME] First N…" at bounding box center [913, 248] width 1306 height 497
click at [474, 87] on div "Back to Users Users [PERSON_NAME] [PERSON_NAME] Edit" at bounding box center [914, 48] width 941 height 97
drag, startPoint x: 474, startPoint y: 87, endPoint x: 1343, endPoint y: 332, distance: 902.9
click at [1343, 332] on div "Back to Users Users [PERSON_NAME] [PERSON_NAME] Edit Name [PERSON_NAME] First N…" at bounding box center [913, 248] width 1306 height 497
click at [1343, 332] on div "MyCar Ottawa" at bounding box center [1256, 346] width 216 height 29
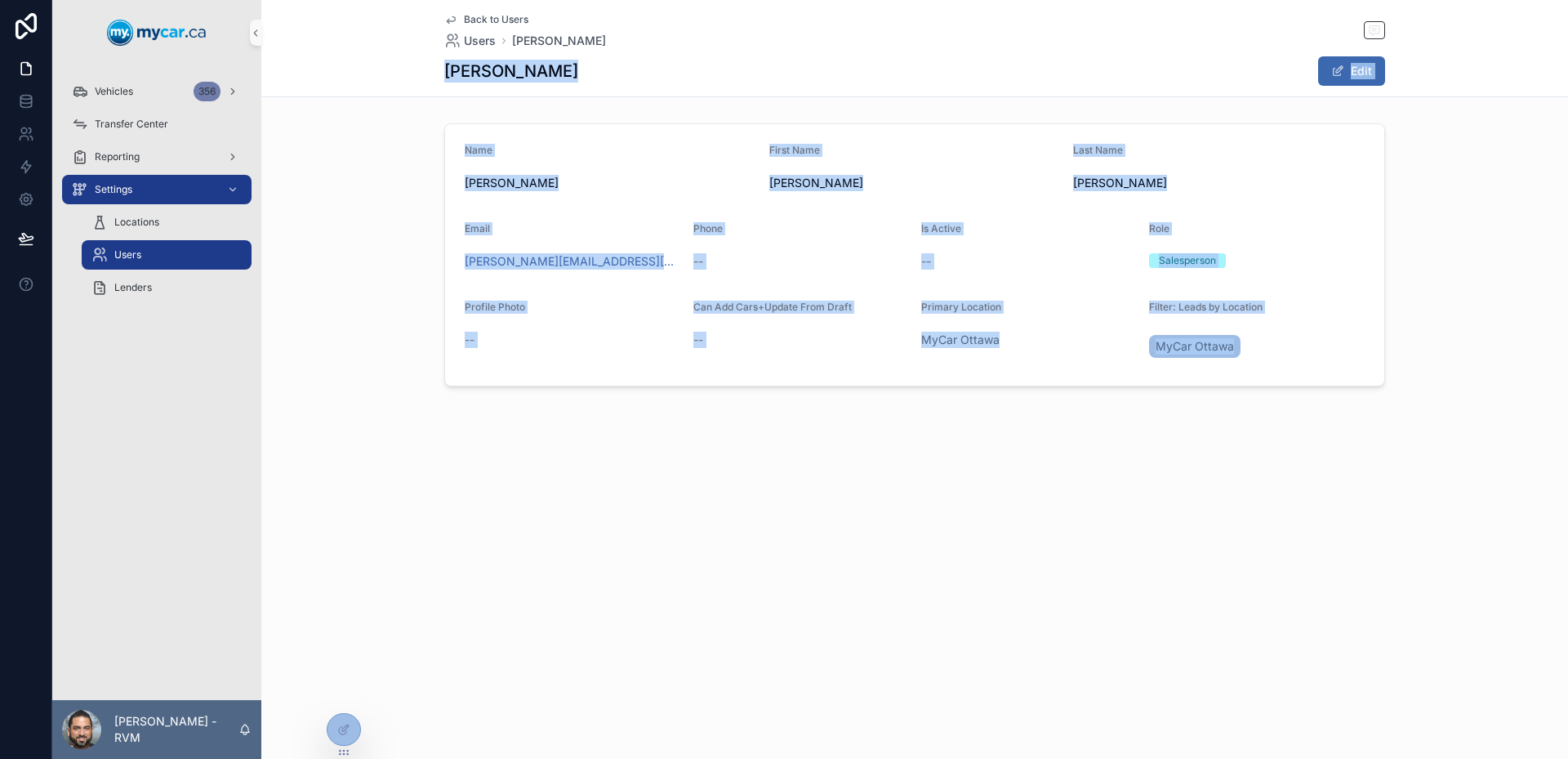
drag, startPoint x: 1305, startPoint y: 331, endPoint x: 446, endPoint y: 71, distance: 897.5
click at [446, 71] on div "Back to Users Users [PERSON_NAME] [PERSON_NAME] Edit Name [PERSON_NAME] First N…" at bounding box center [913, 248] width 1306 height 497
click at [446, 71] on h1 "[PERSON_NAME]" at bounding box center [511, 70] width 134 height 22
drag, startPoint x: 446, startPoint y: 71, endPoint x: 1269, endPoint y: 366, distance: 874.3
click at [1269, 366] on div "Back to Users Users [PERSON_NAME] [PERSON_NAME] Edit Name [PERSON_NAME] First N…" at bounding box center [913, 248] width 1306 height 497
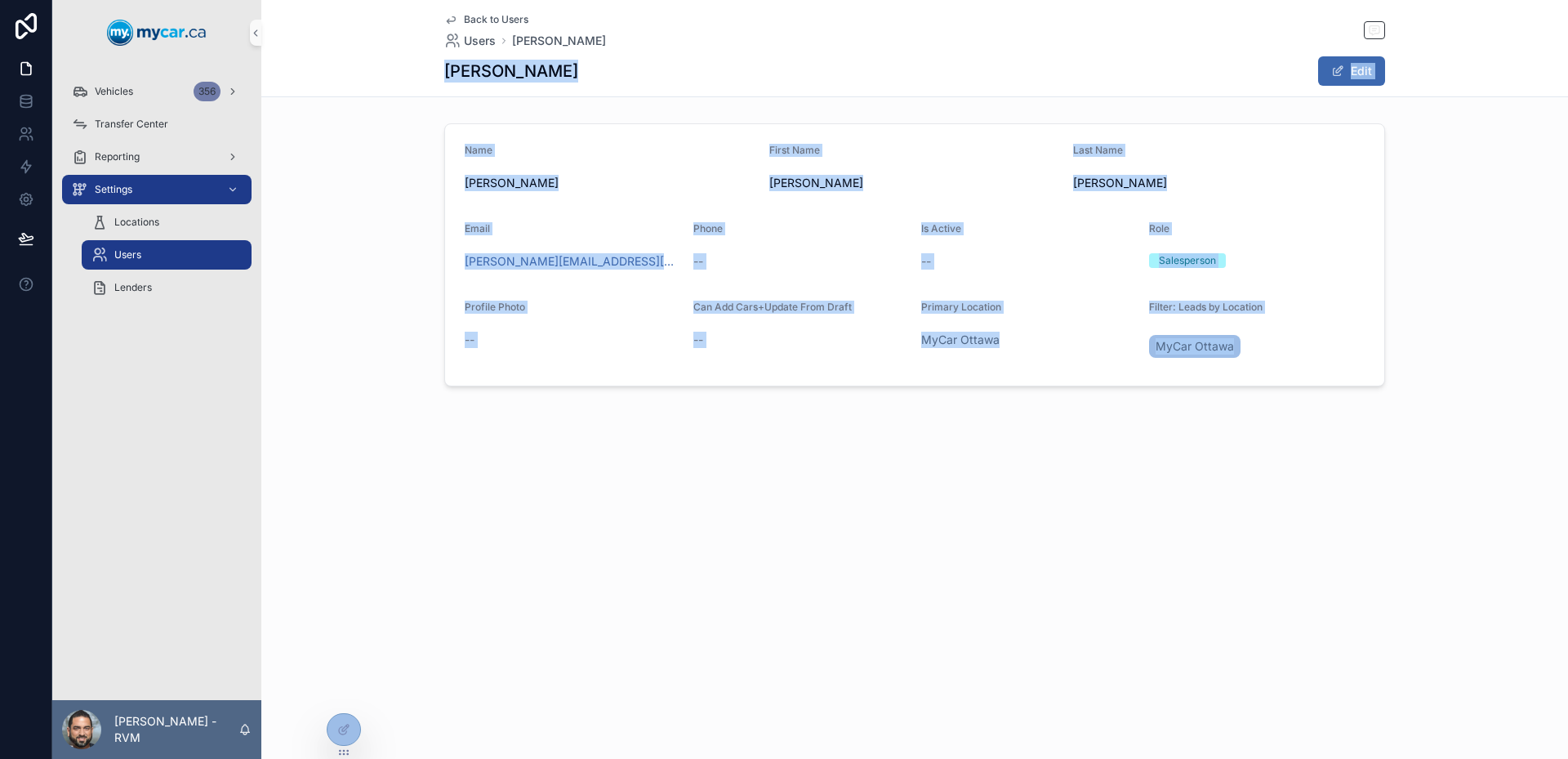
click at [1272, 358] on div "MyCar Ottawa" at bounding box center [1256, 346] width 216 height 29
drag, startPoint x: 1272, startPoint y: 358, endPoint x: 443, endPoint y: 102, distance: 867.6
click at [443, 102] on div "Back to Users Users [PERSON_NAME] [PERSON_NAME] Edit Name [PERSON_NAME] First N…" at bounding box center [913, 248] width 1306 height 497
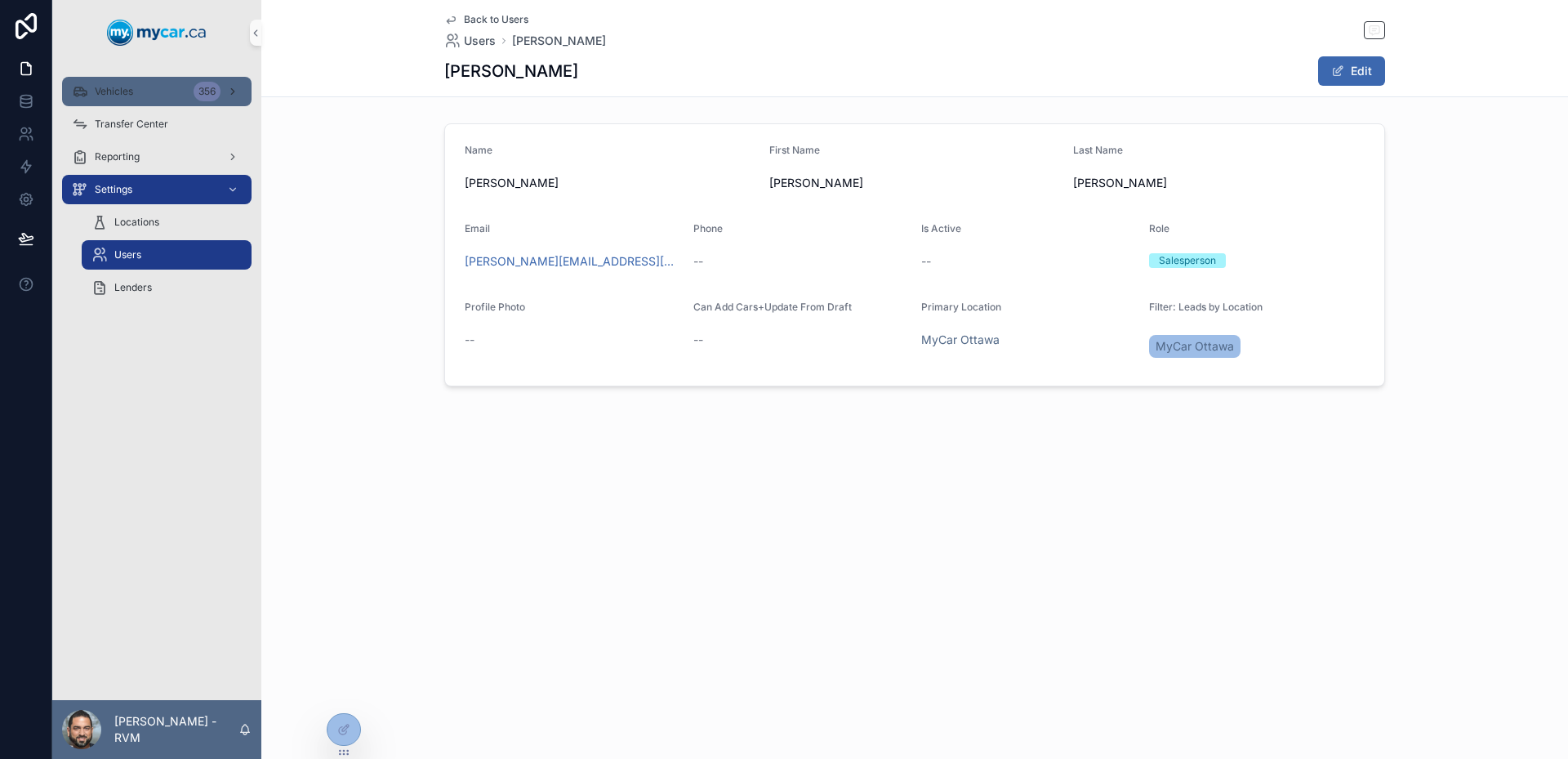
click at [93, 97] on div "Vehicles 356" at bounding box center [157, 91] width 170 height 26
